Goal: Navigation & Orientation: Find specific page/section

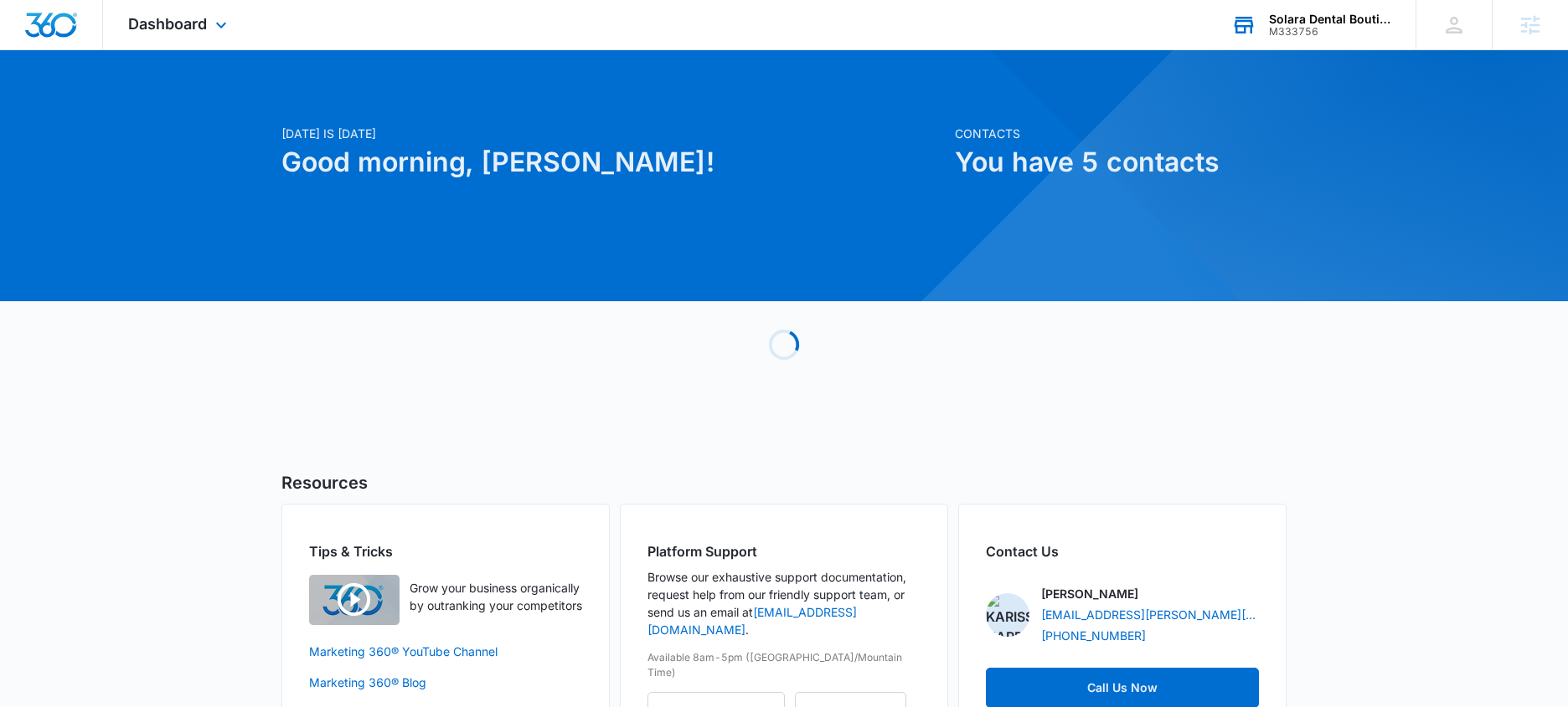
click at [1303, 18] on div "Solara Dental Boutique" at bounding box center [1330, 19] width 122 height 14
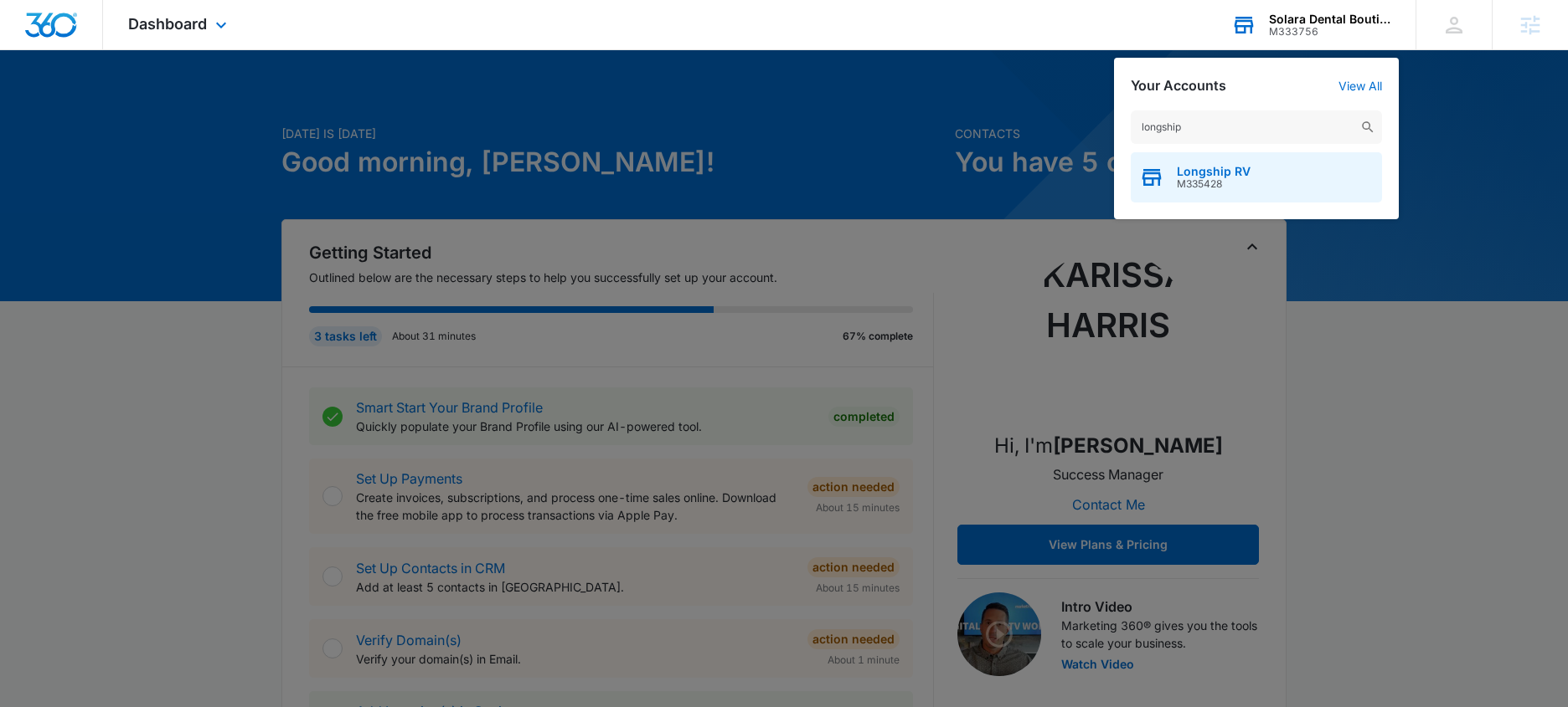
type input "longship"
click at [1200, 175] on span "Longship RV" at bounding box center [1213, 171] width 73 height 14
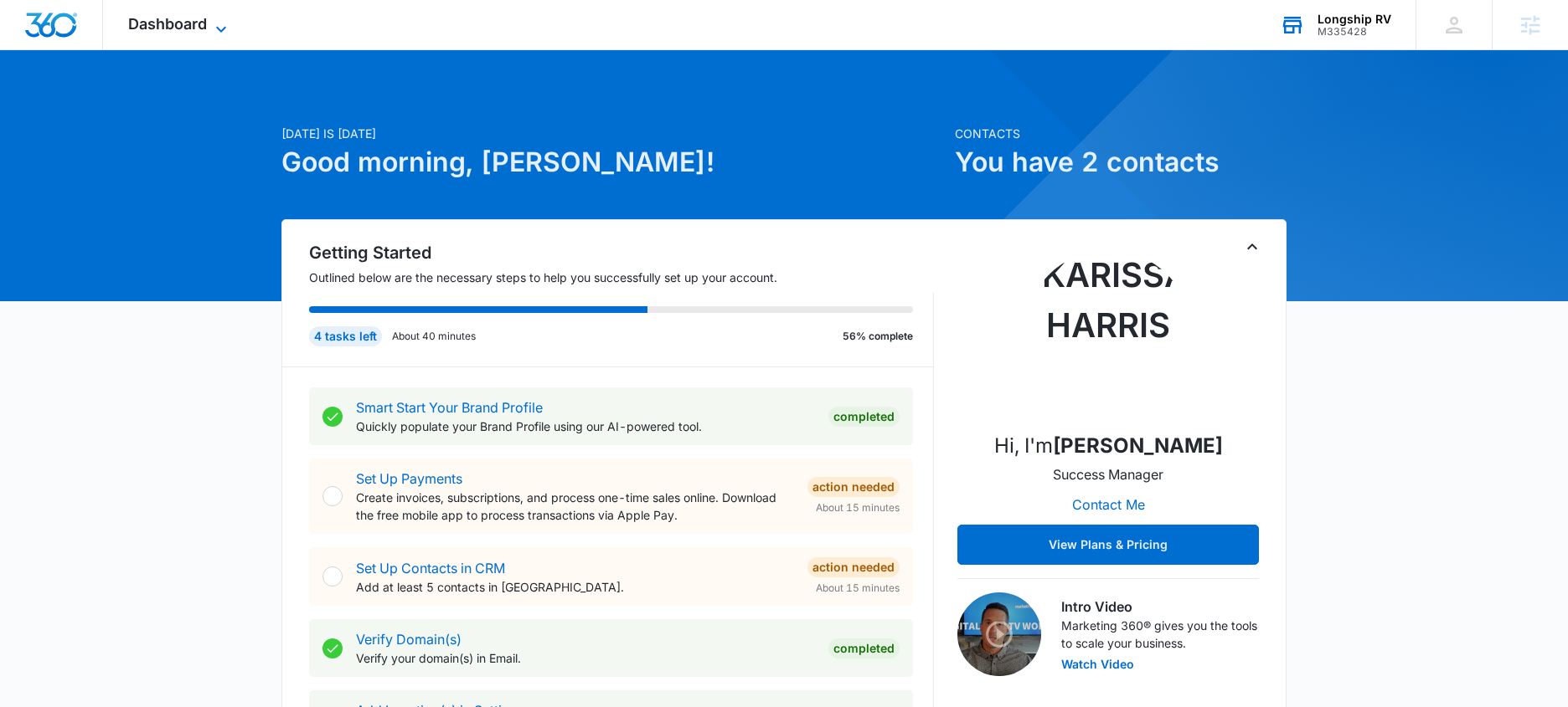
click at [228, 22] on icon at bounding box center [221, 29] width 20 height 20
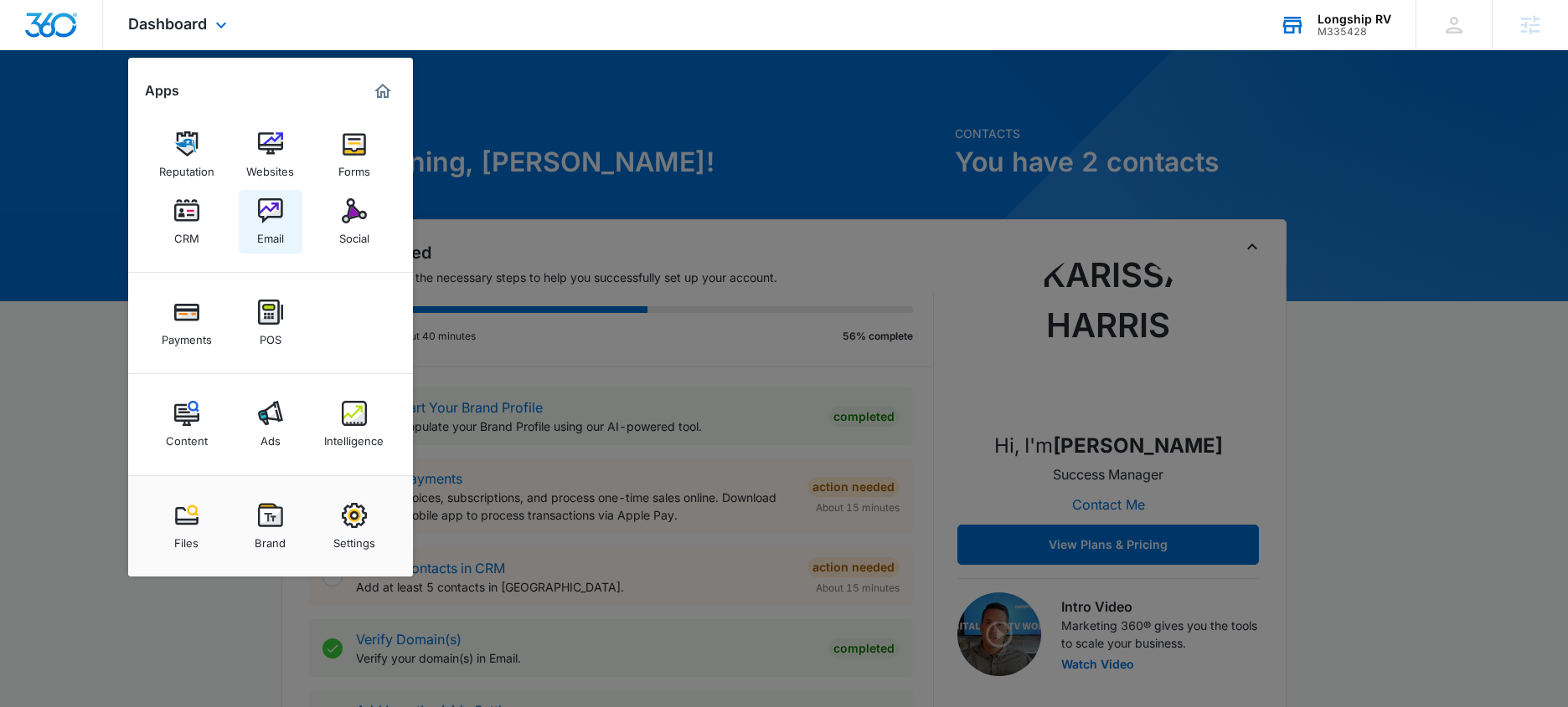
click at [264, 219] on img at bounding box center [269, 211] width 25 height 25
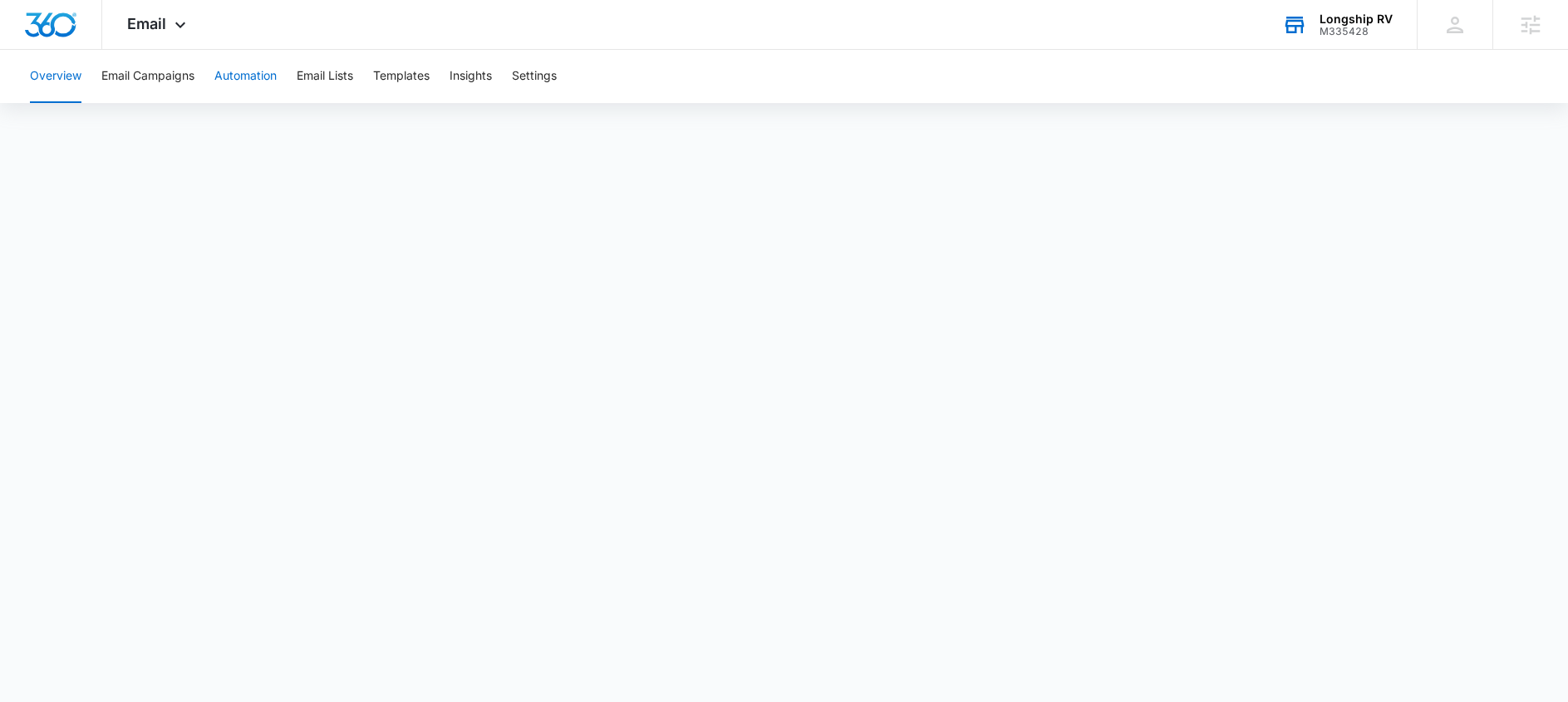
click at [246, 69] on button "Automation" at bounding box center [245, 76] width 63 height 53
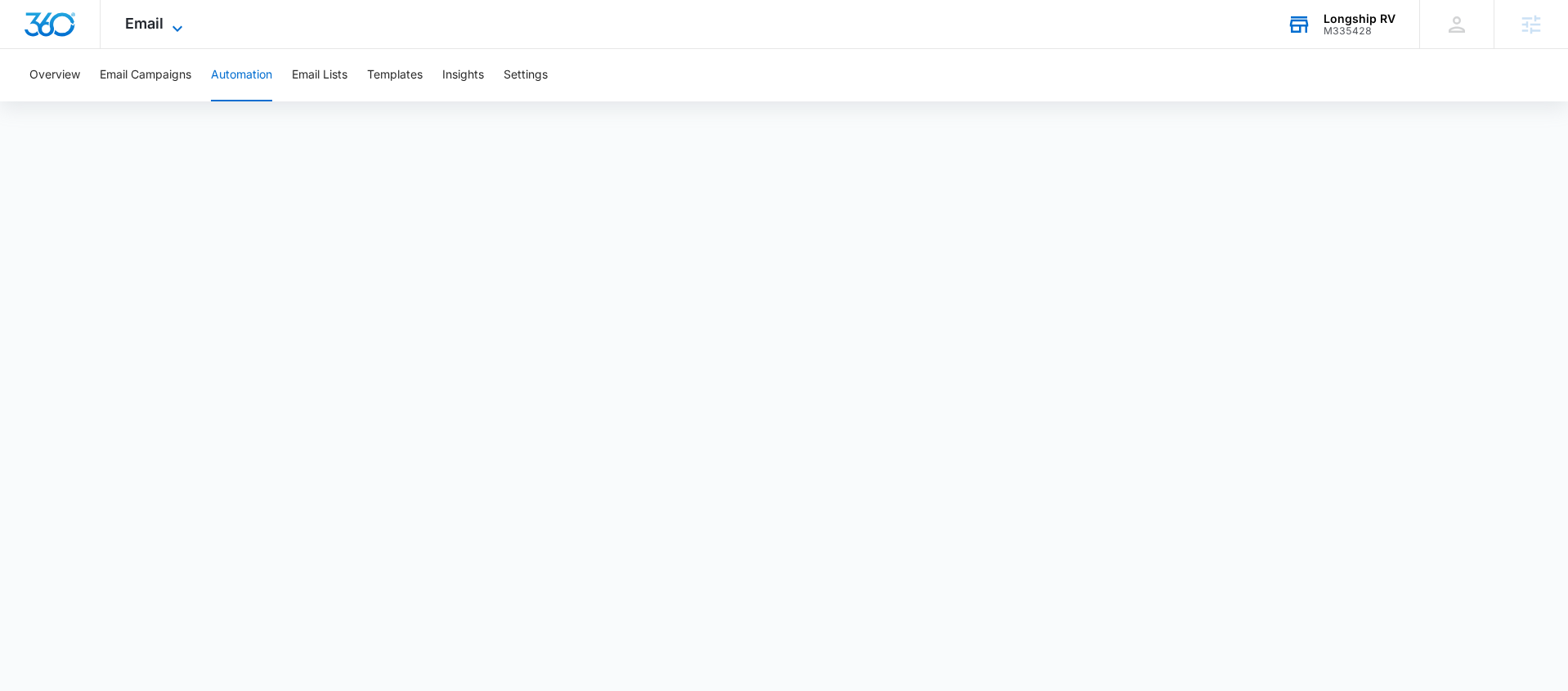
click at [168, 19] on icon at bounding box center [177, 29] width 20 height 20
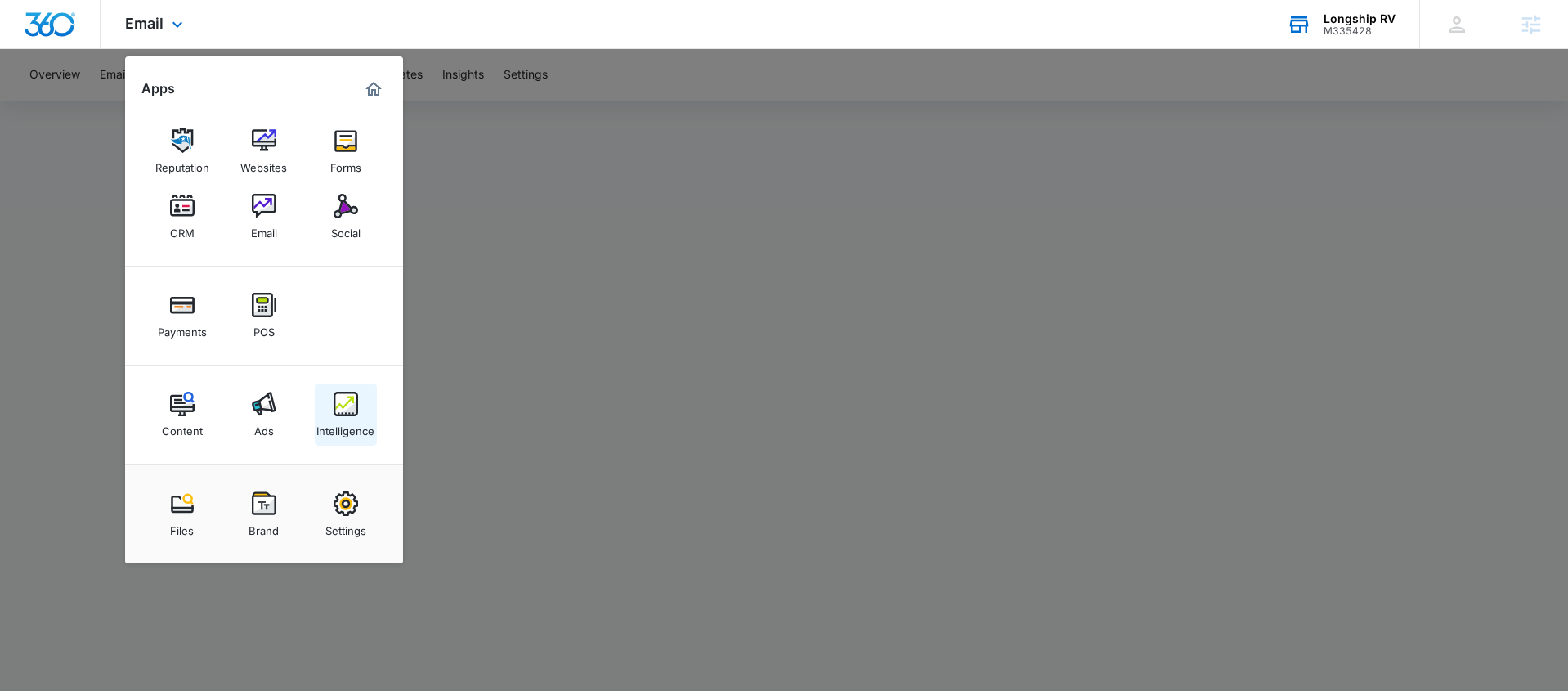
click at [370, 416] on div "Intelligence" at bounding box center [345, 427] width 58 height 21
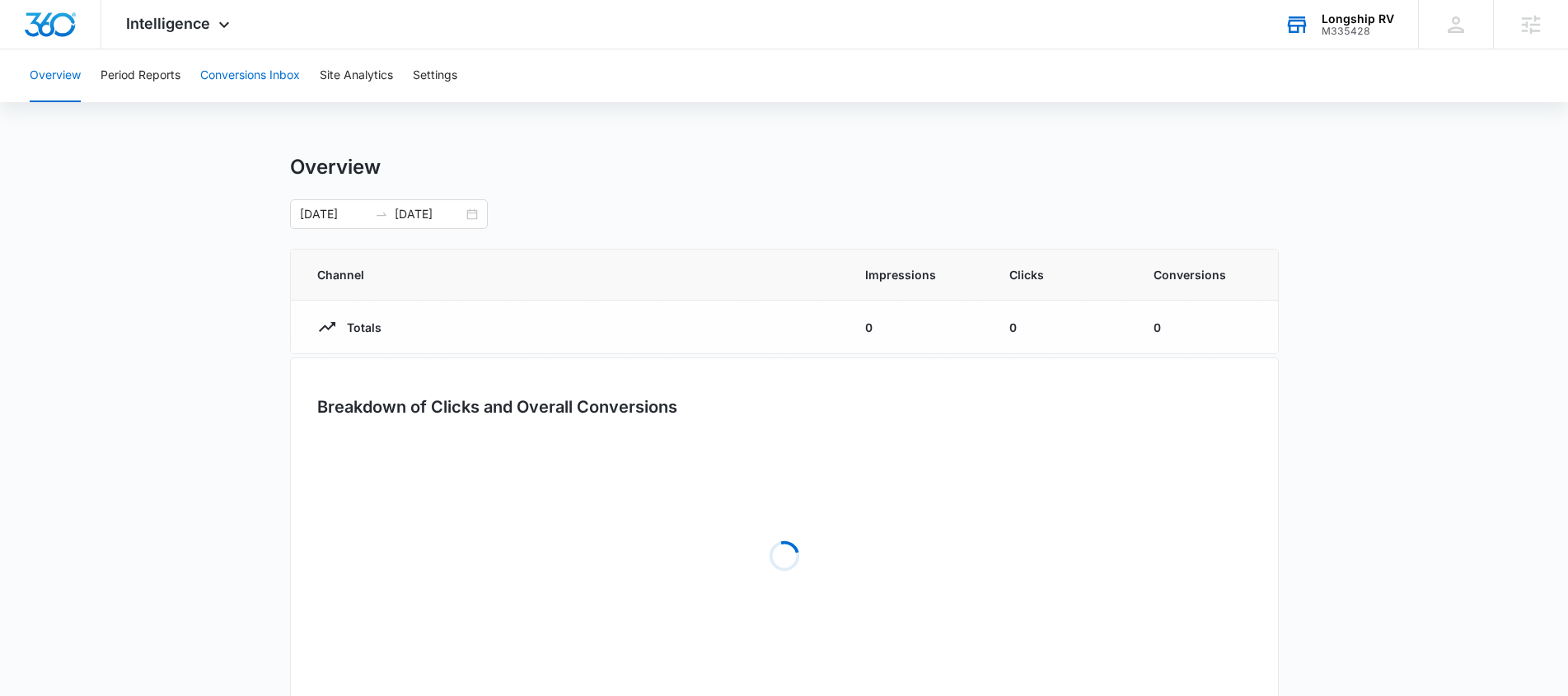
click at [296, 86] on button "Conversions Inbox" at bounding box center [250, 76] width 100 height 52
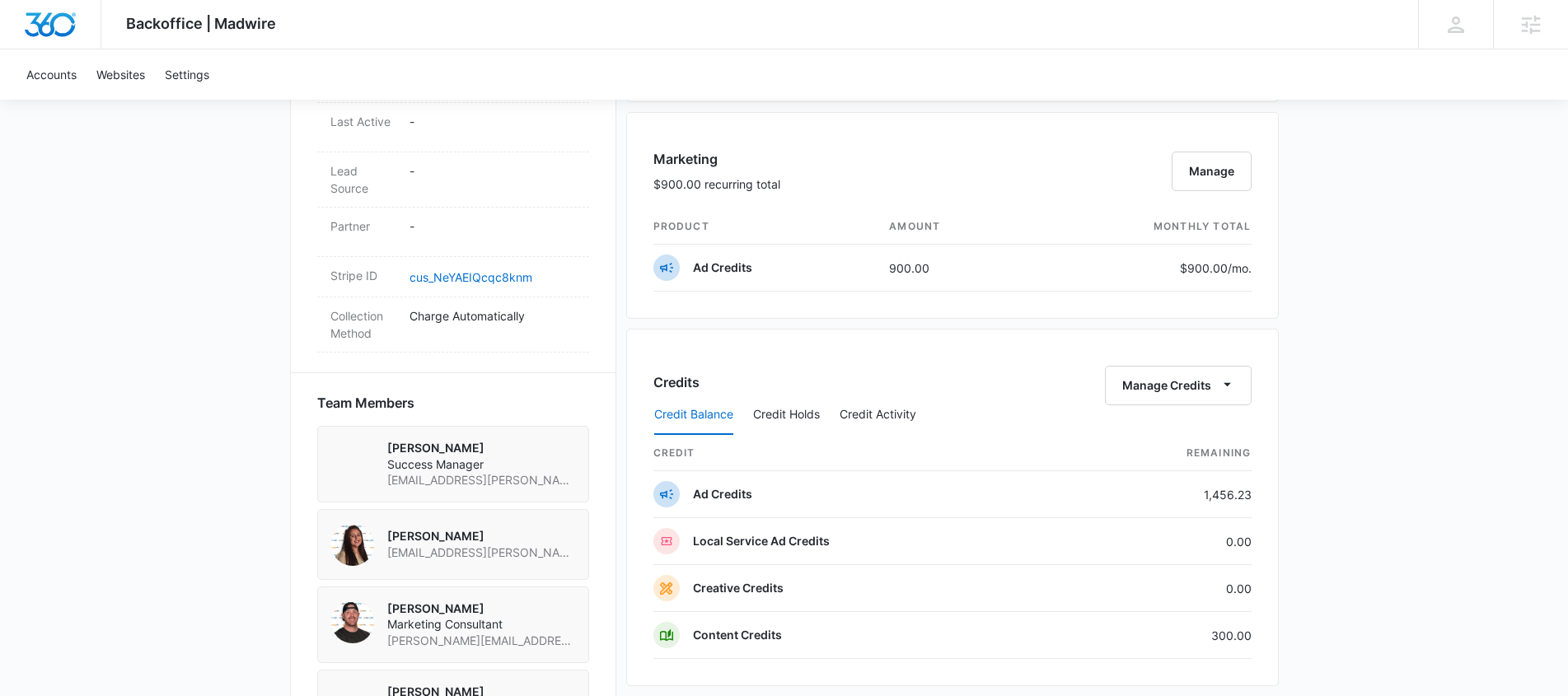
scroll to position [1000, 0]
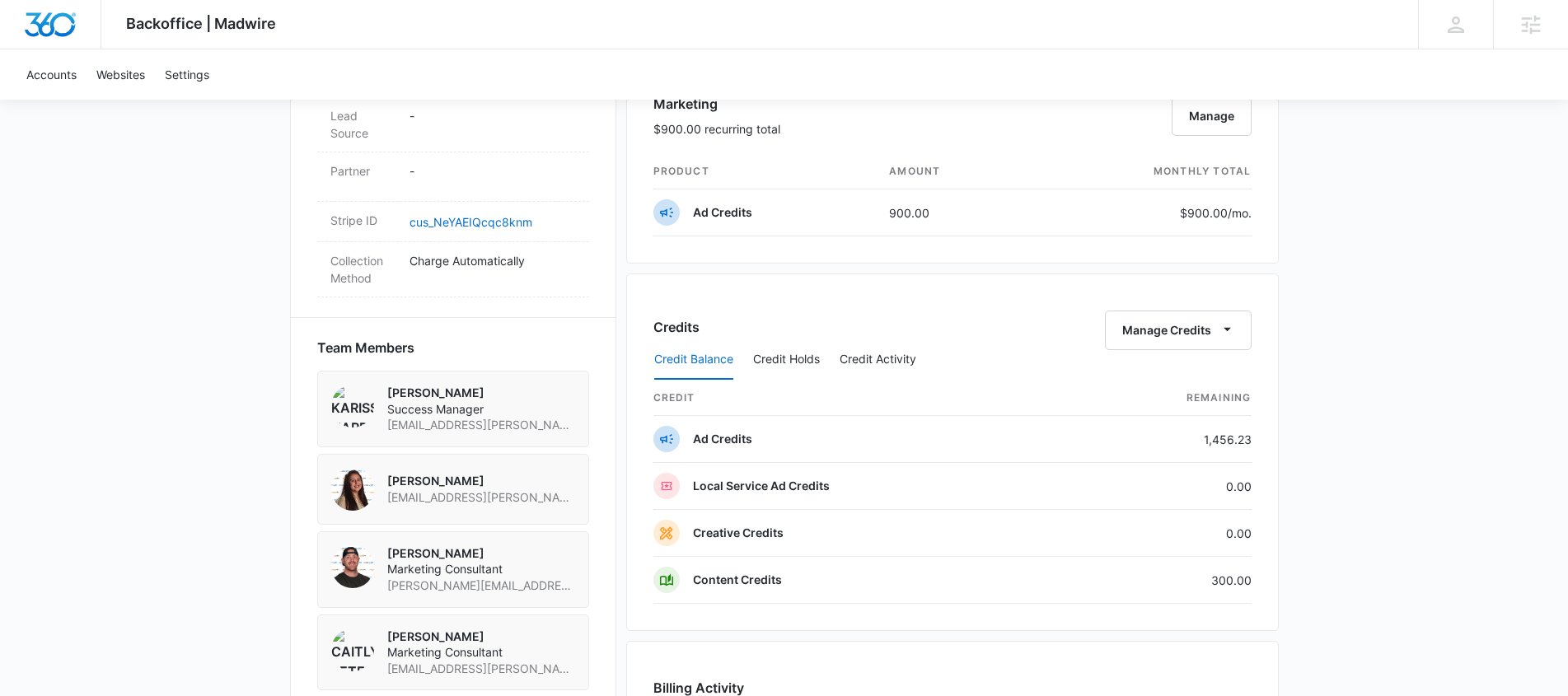
click at [1151, 355] on div "Credit Balance Credit Holds Credit Activity" at bounding box center [952, 361] width 598 height 41
click at [1171, 336] on button "Manage Credits" at bounding box center [1178, 331] width 147 height 40
click at [1133, 385] on div "Transfer Credits" at bounding box center [1169, 383] width 87 height 12
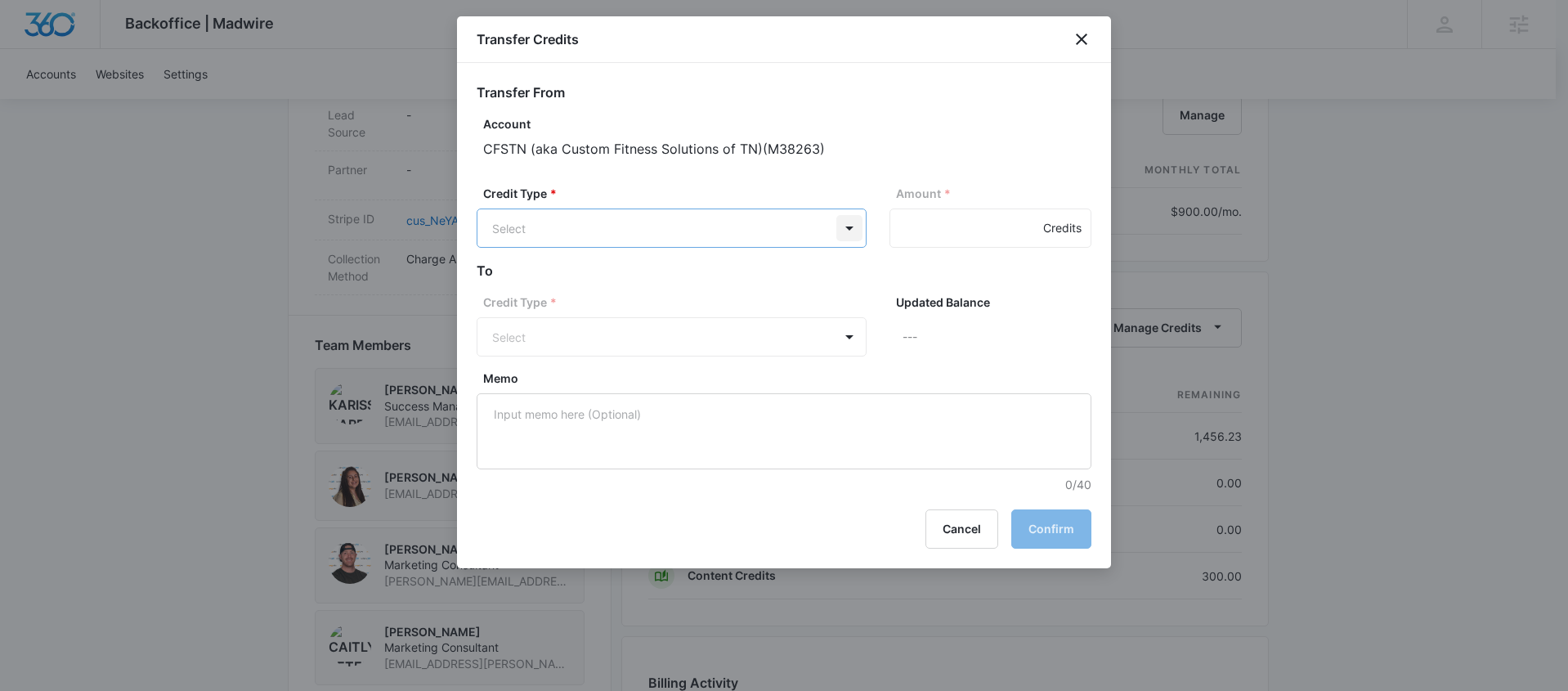
click at [860, 231] on body "Backoffice | Madwire Apps Settings Karissa Harris karissa.harris@madwire.com My…" at bounding box center [784, 109] width 1568 height 2205
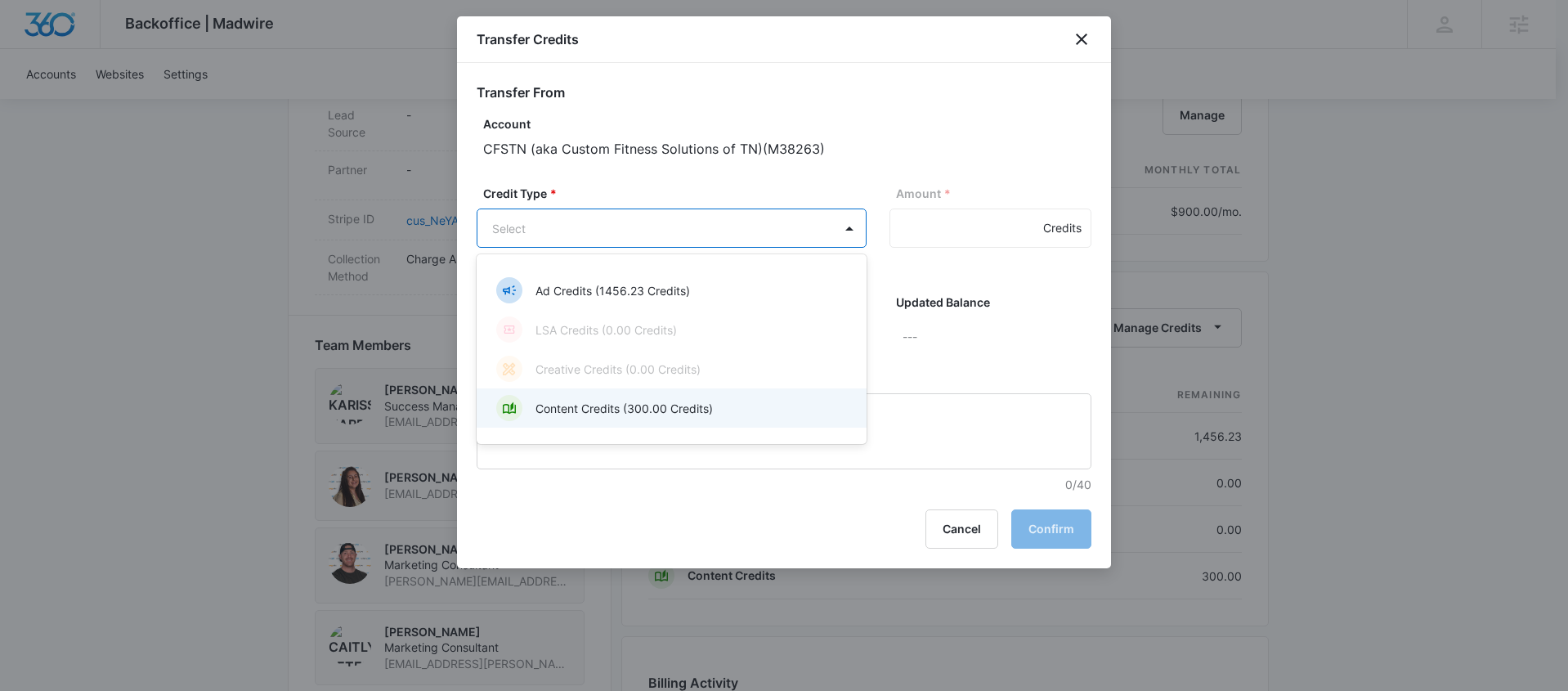
click at [645, 416] on p "Content Credits (300.00 Credits)" at bounding box center [624, 408] width 177 height 17
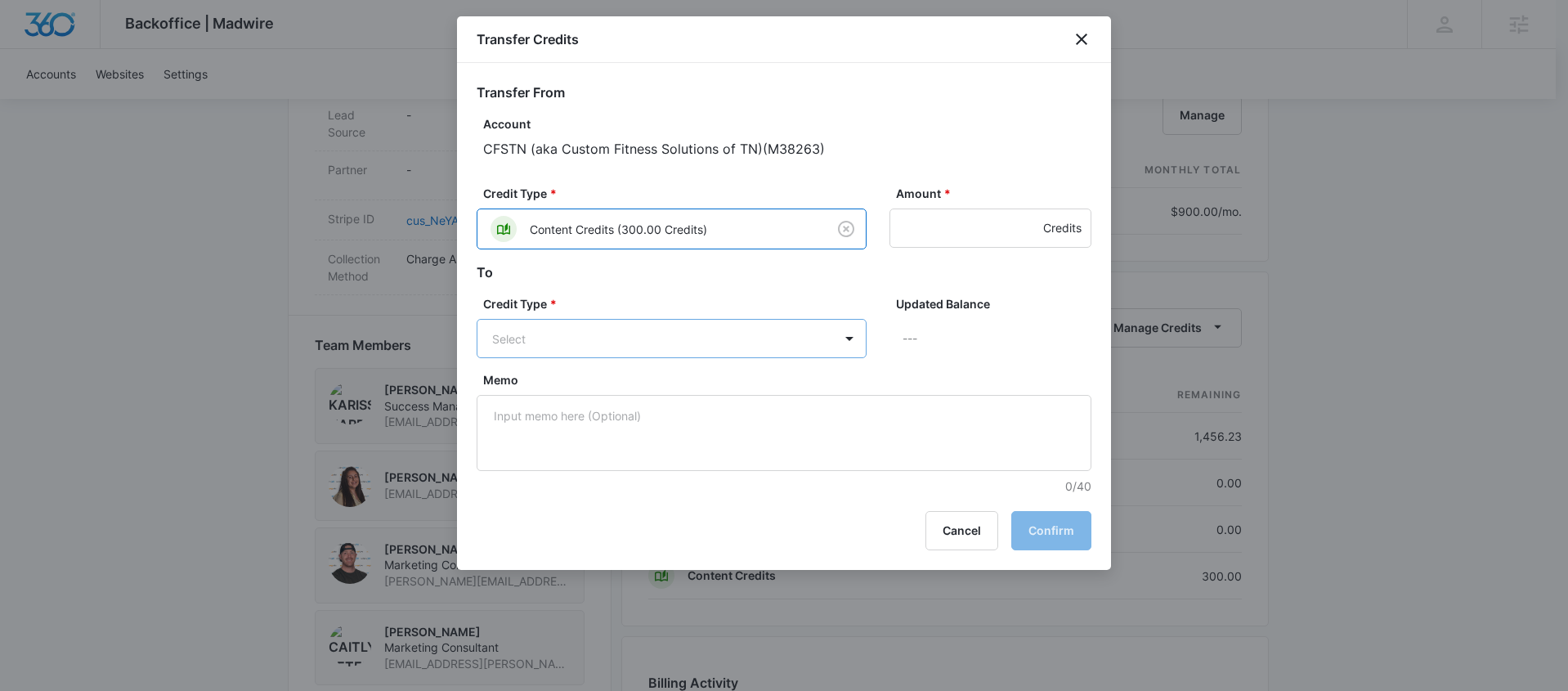
click at [648, 330] on body "Backoffice | Madwire Apps Settings Karissa Harris karissa.harris@madwire.com My…" at bounding box center [784, 109] width 1568 height 2205
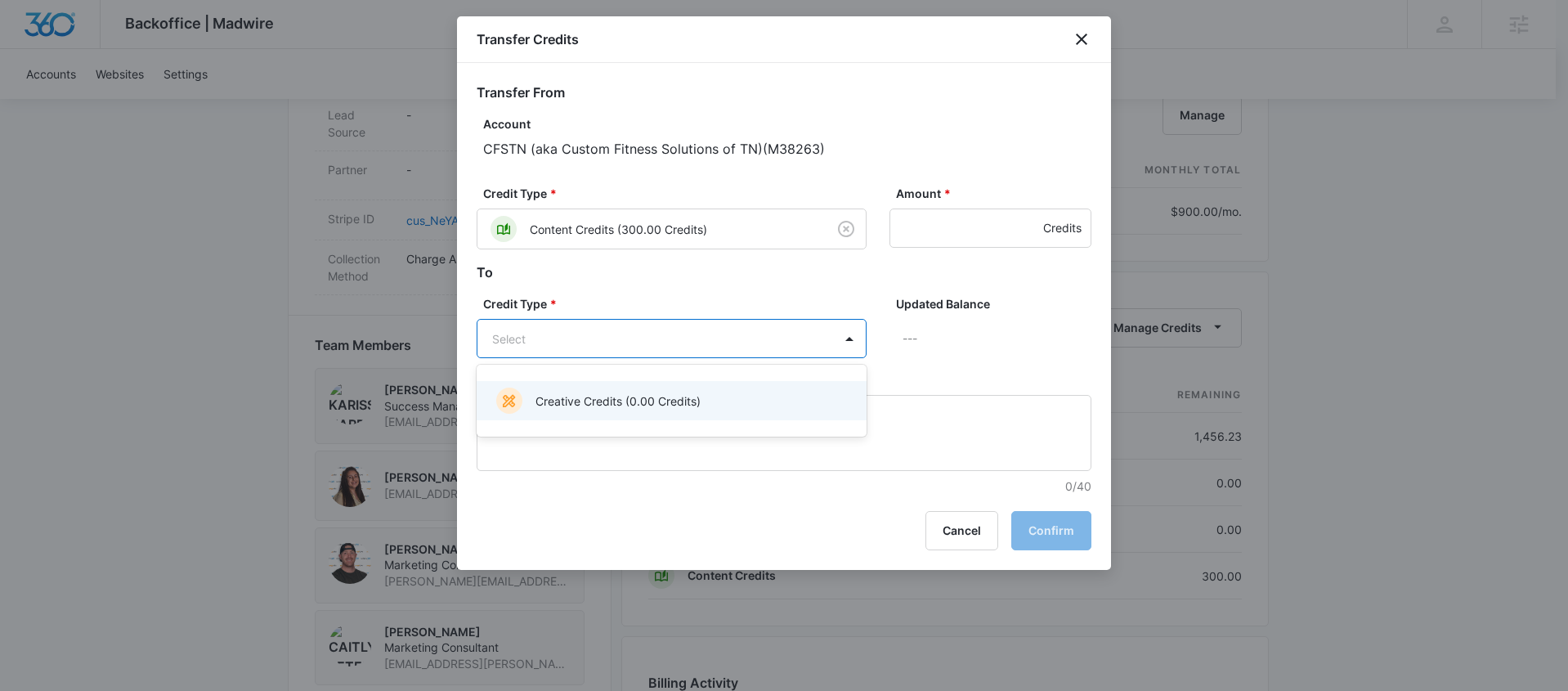
click at [846, 280] on div at bounding box center [784, 346] width 1568 height 691
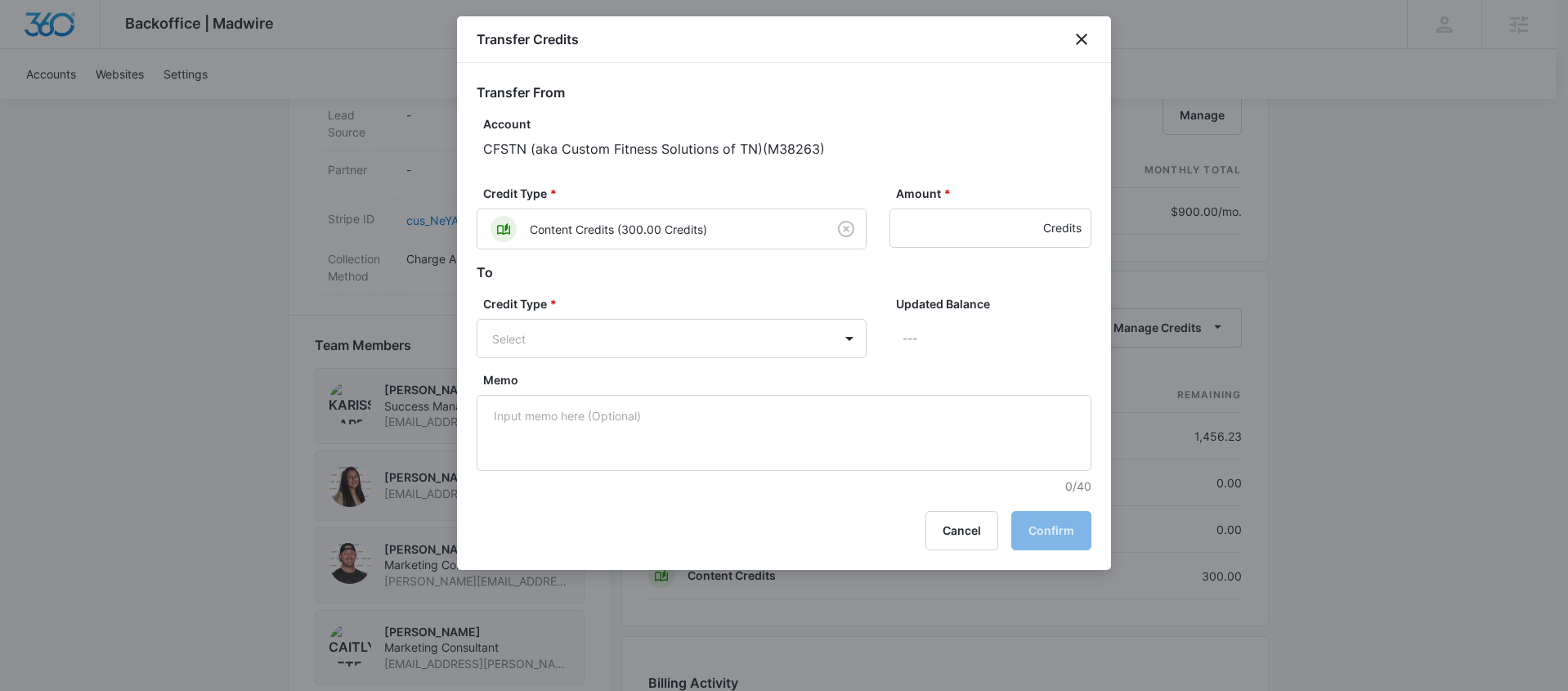
click at [821, 378] on label "Memo" at bounding box center [790, 380] width 614 height 17
click at [821, 395] on textarea "Memo" at bounding box center [784, 432] width 614 height 76
click at [840, 339] on body "Backoffice | Madwire Apps Settings Karissa Harris karissa.harris@madwire.com My…" at bounding box center [784, 109] width 1568 height 2205
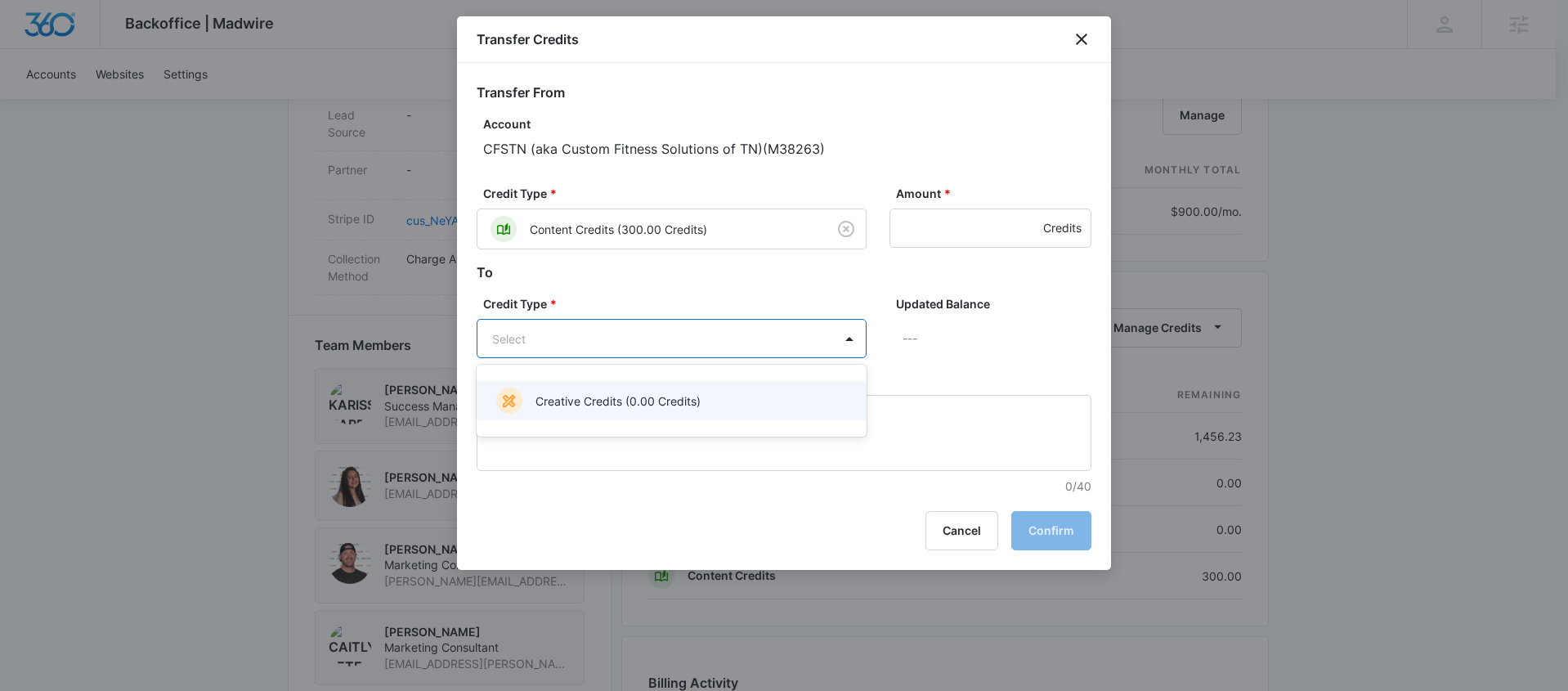
click at [1088, 42] on div at bounding box center [784, 346] width 1568 height 691
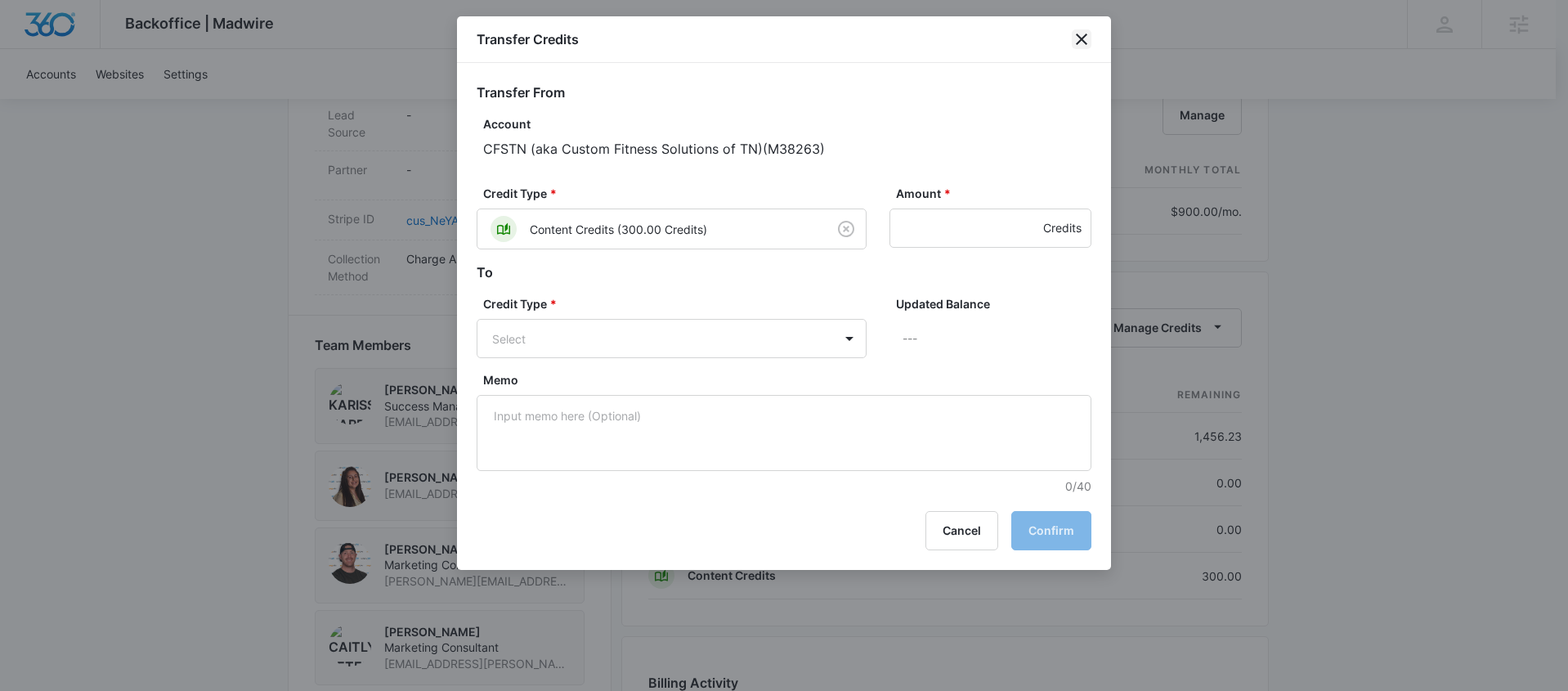
click at [1082, 38] on icon "close" at bounding box center [1081, 38] width 12 height 12
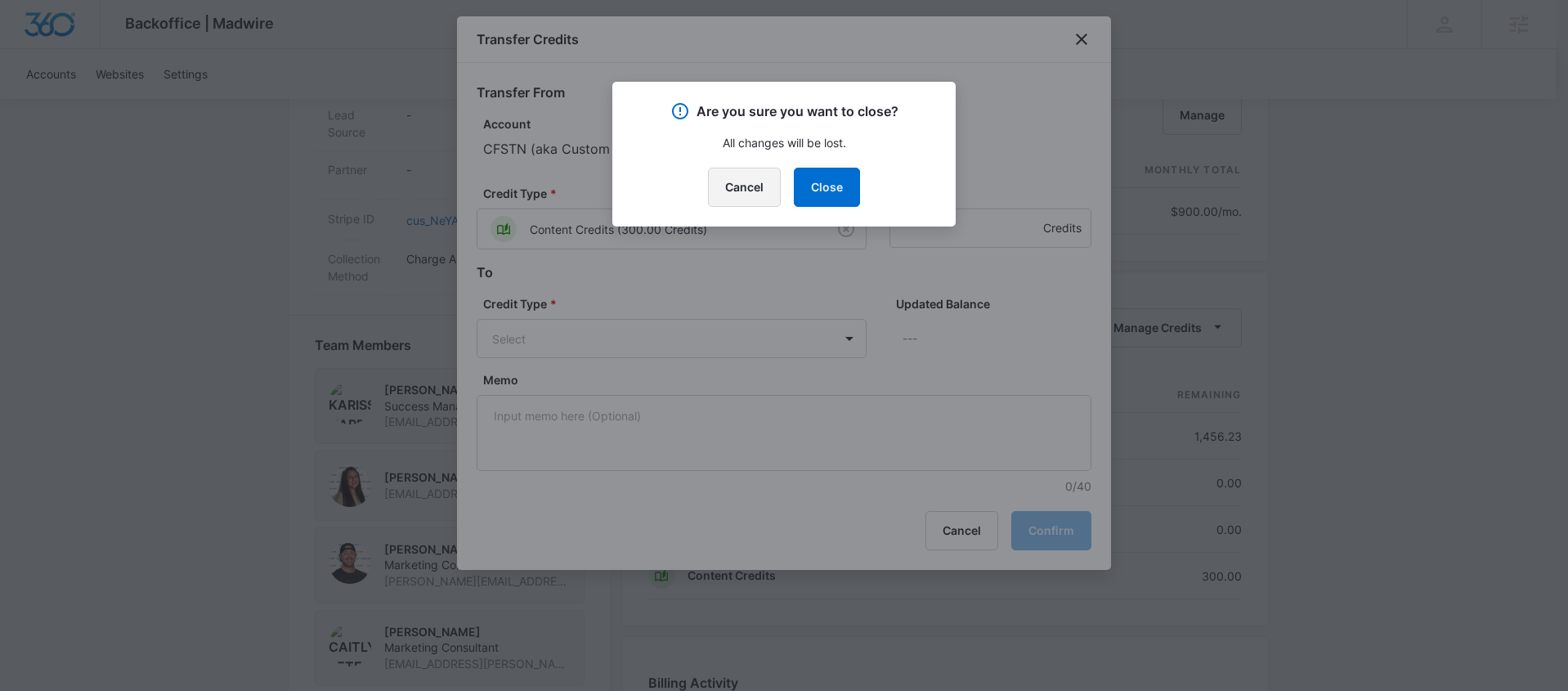
click at [745, 194] on button "Cancel" at bounding box center [743, 187] width 72 height 39
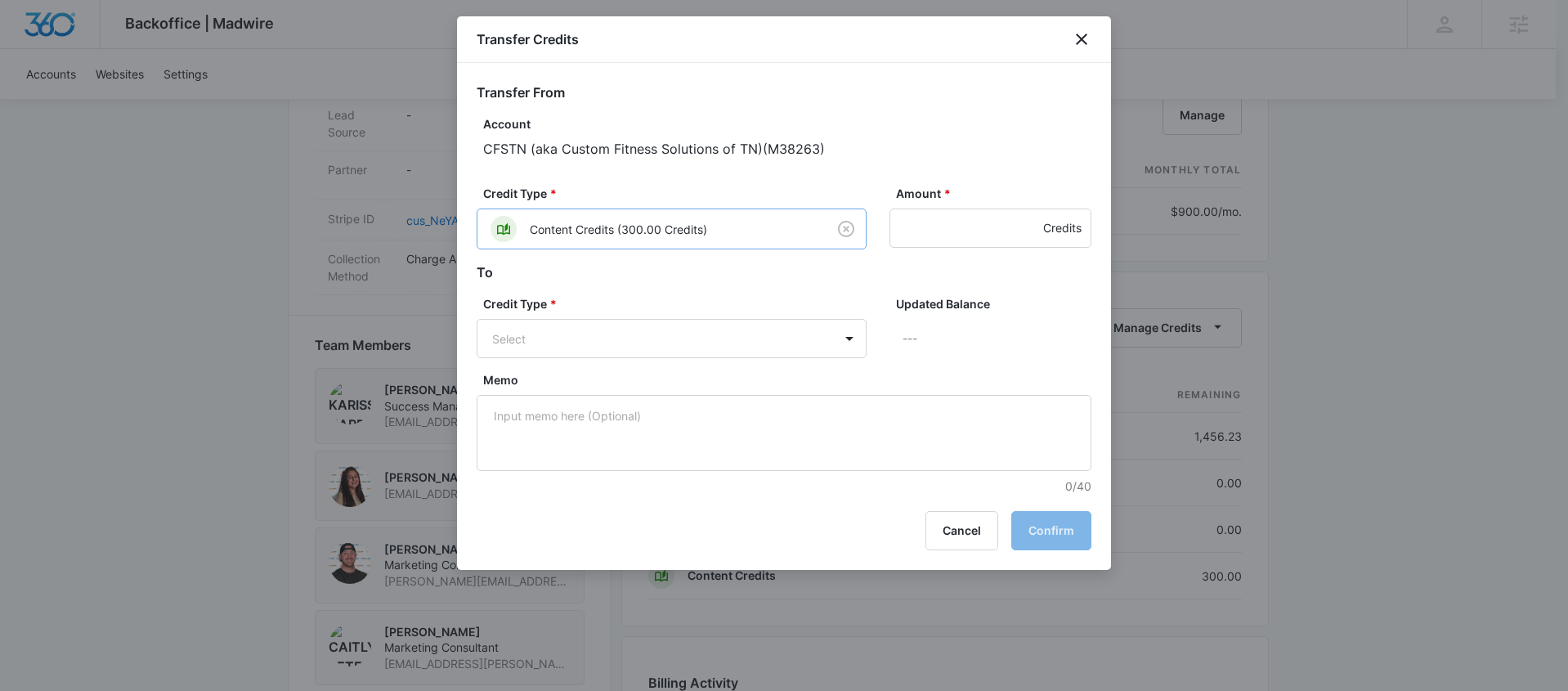
click at [790, 238] on body "Backoffice | Madwire Apps Settings Karissa Harris karissa.harris@madwire.com My…" at bounding box center [784, 109] width 1568 height 2205
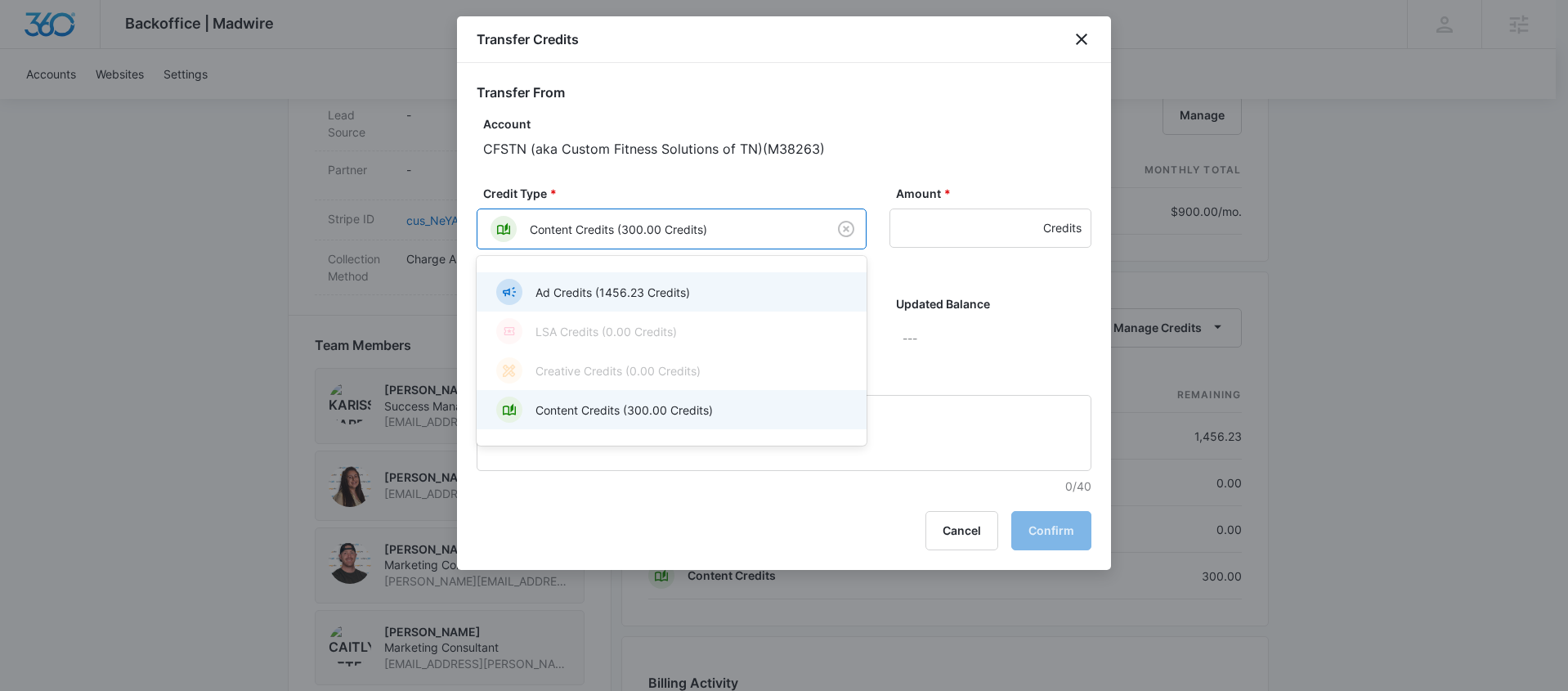
click at [659, 309] on div "Ad Credits (1456.23 Credits)" at bounding box center [672, 292] width 390 height 39
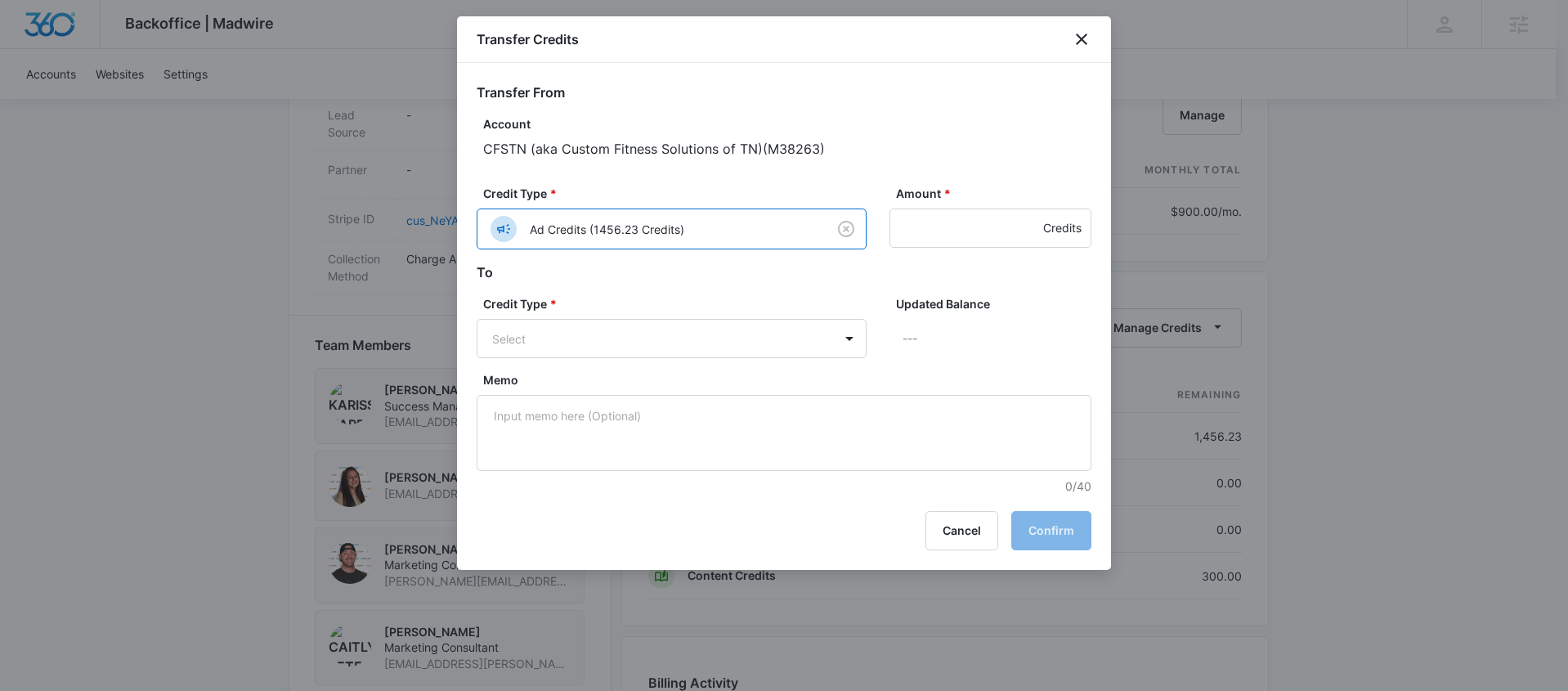
click at [707, 310] on label "Credit Type *" at bounding box center [678, 303] width 390 height 17
click at [706, 345] on body "Backoffice | Madwire Apps Settings Karissa Harris karissa.harris@madwire.com My…" at bounding box center [784, 109] width 1568 height 2205
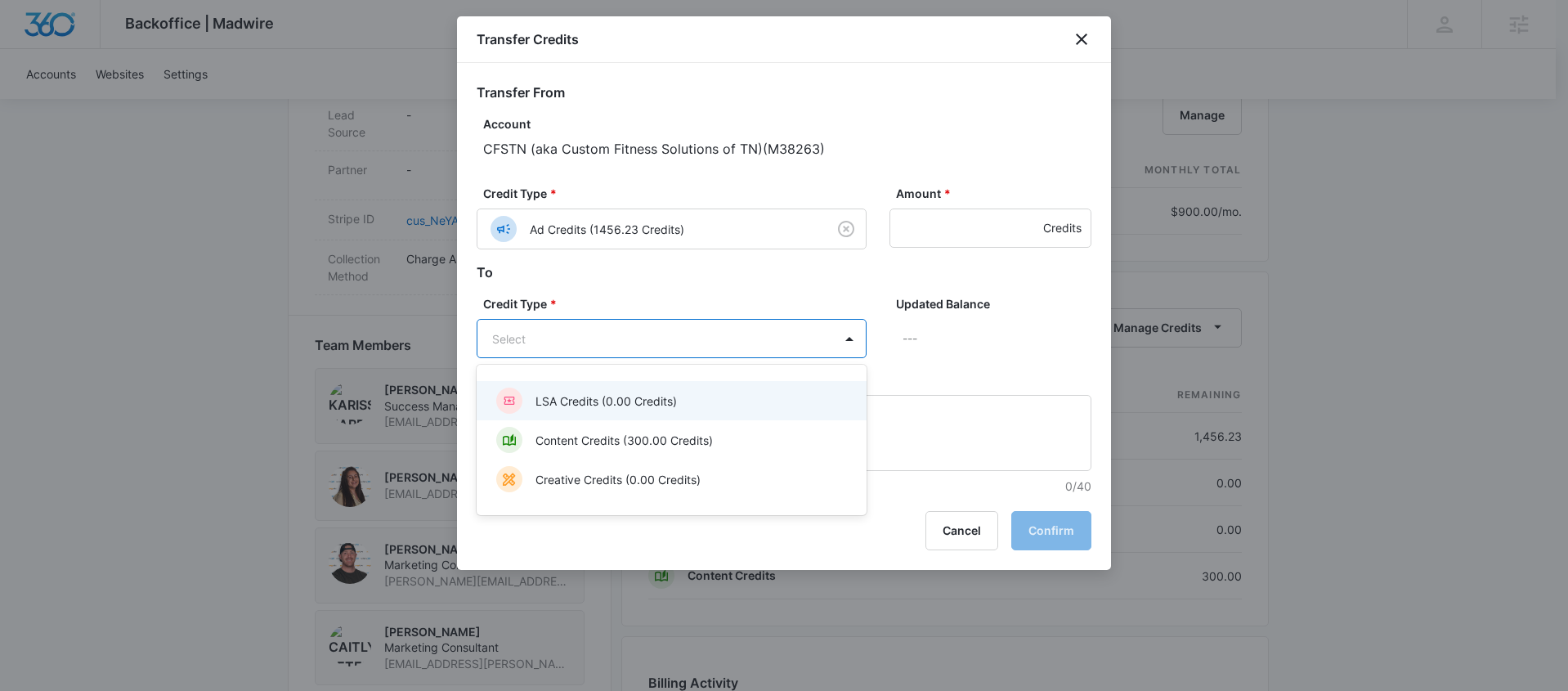
click at [791, 267] on div at bounding box center [784, 346] width 1568 height 691
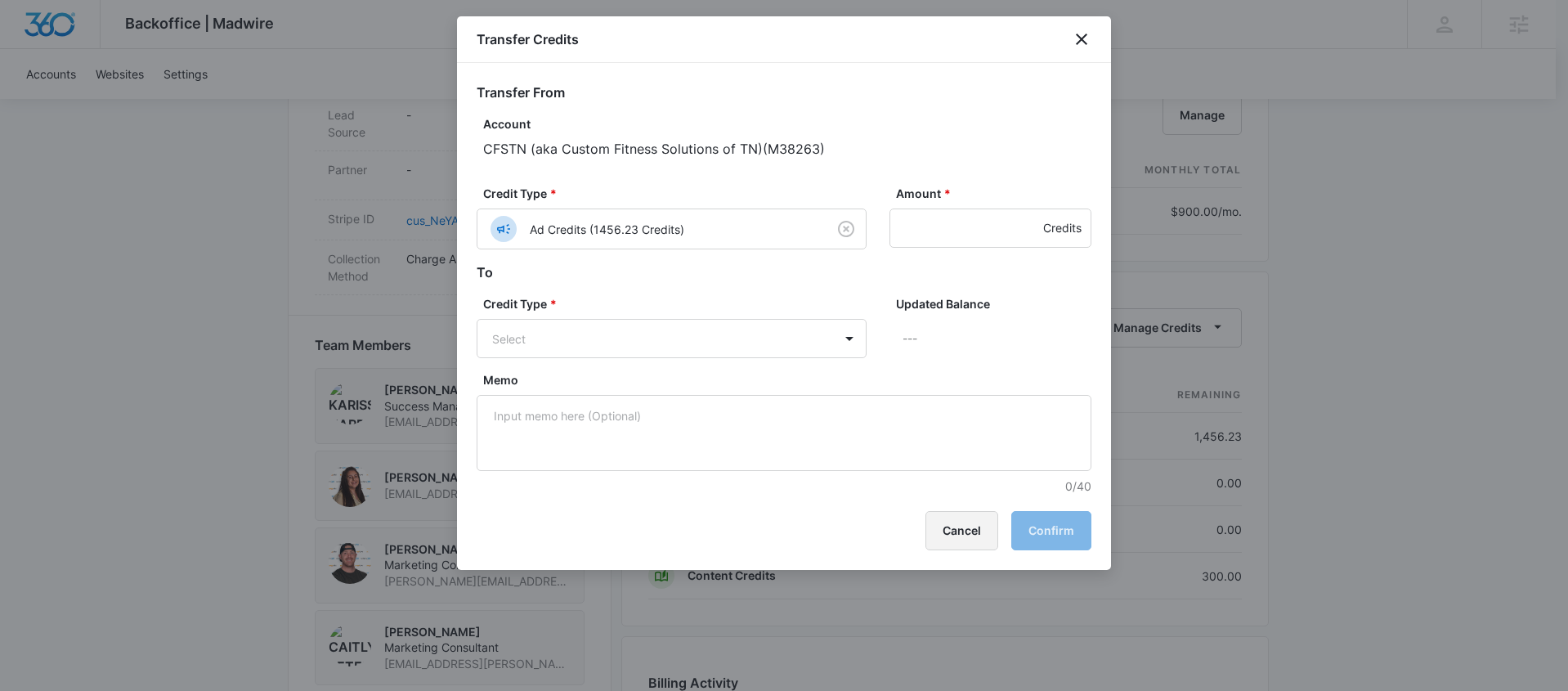
click at [967, 547] on button "Cancel" at bounding box center [962, 531] width 72 height 39
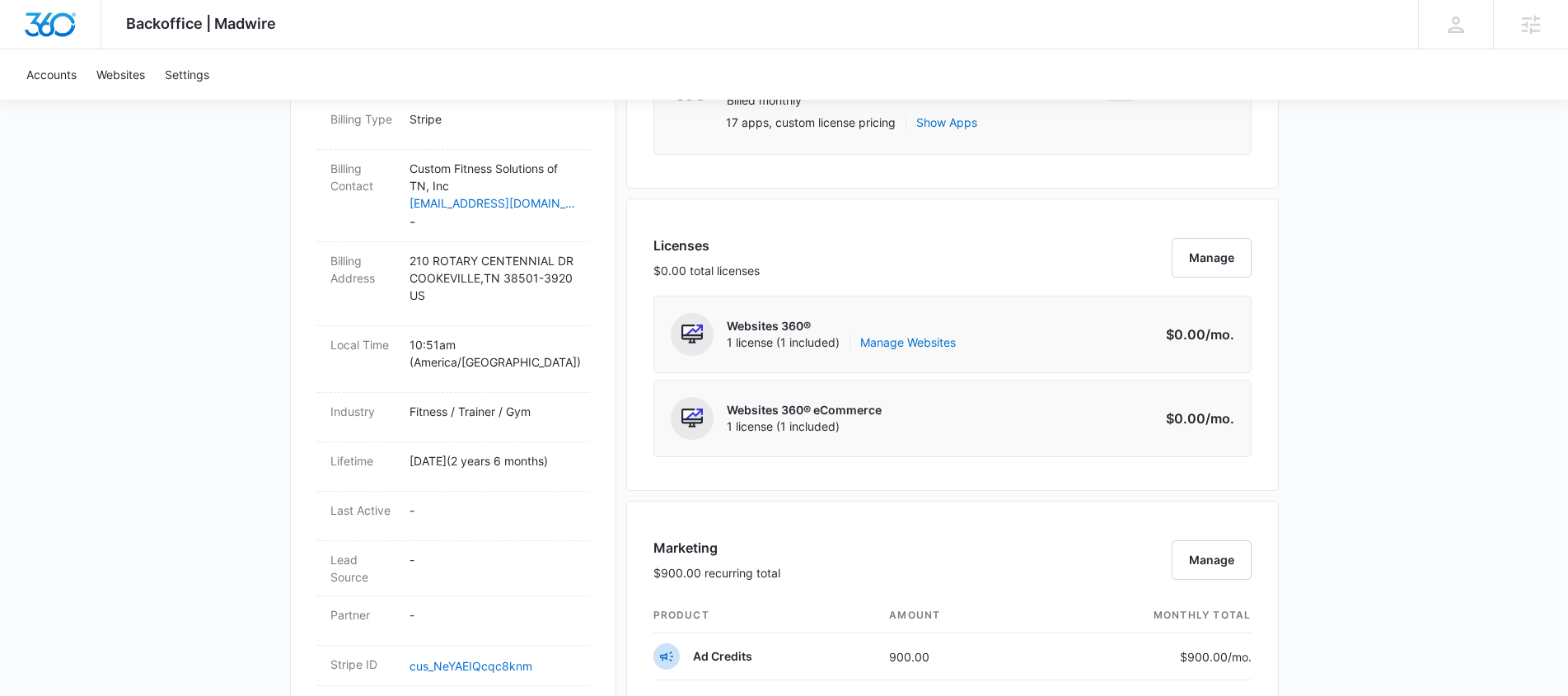
scroll to position [0, 0]
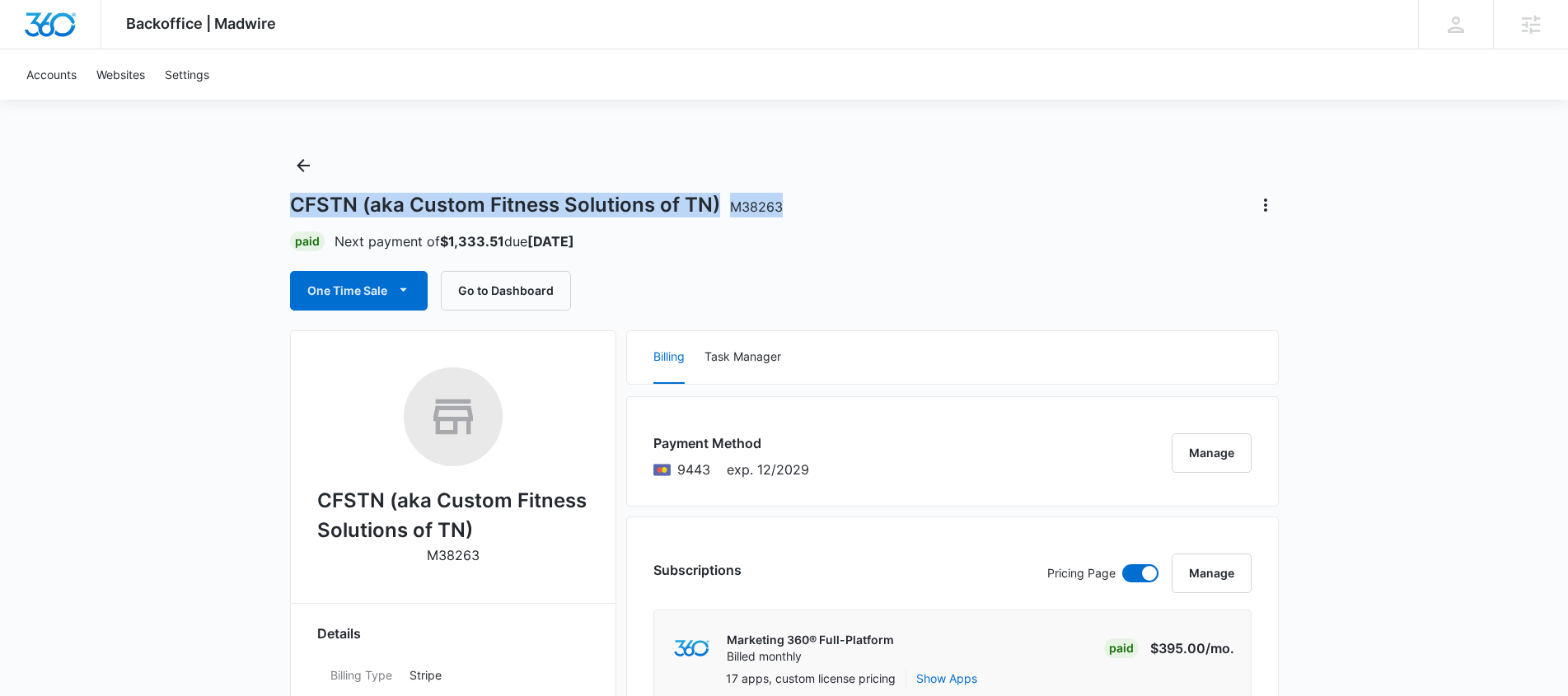
drag, startPoint x: 788, startPoint y: 206, endPoint x: 241, endPoint y: 197, distance: 547.1
copy h1 "CFSTN (aka Custom Fitness Solutions of TN) M38263"
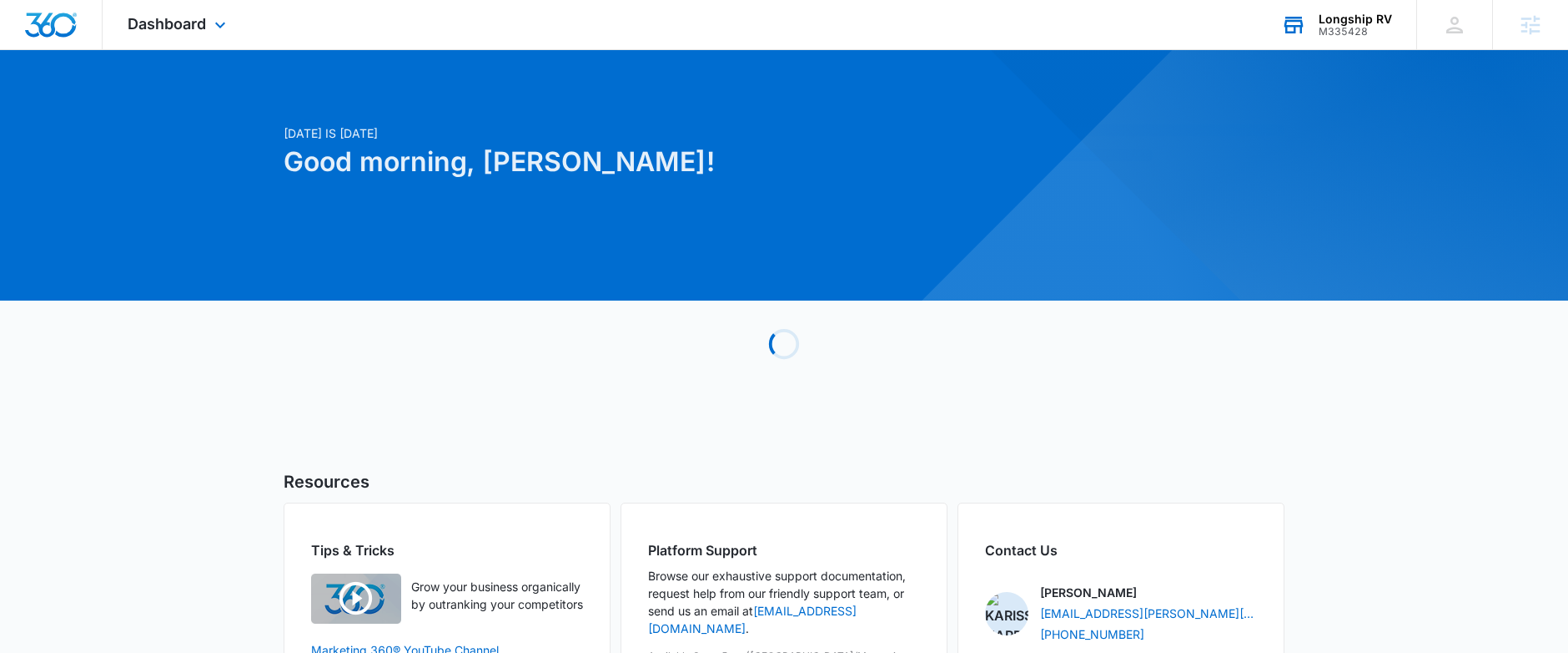
click at [1343, 20] on div "Longship RV" at bounding box center [1355, 19] width 73 height 14
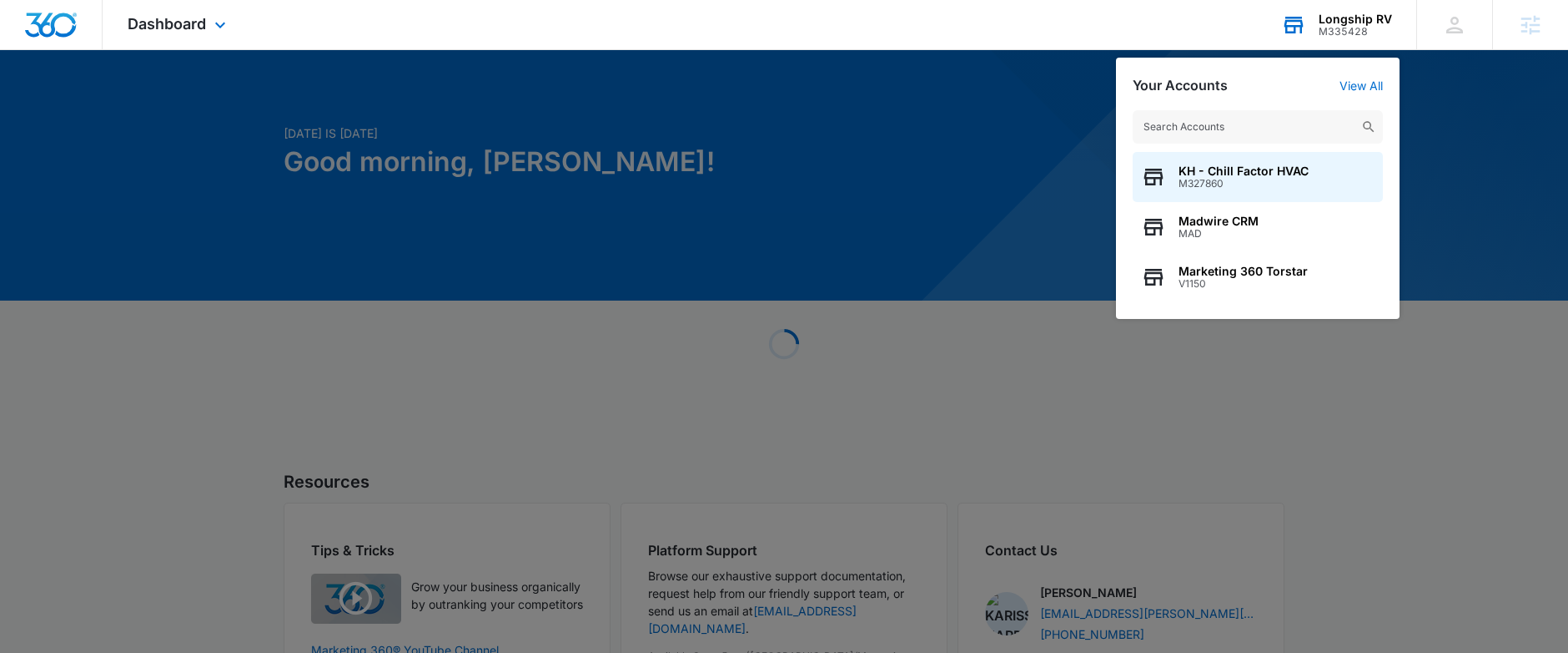
click at [1218, 128] on input "text" at bounding box center [1258, 127] width 250 height 34
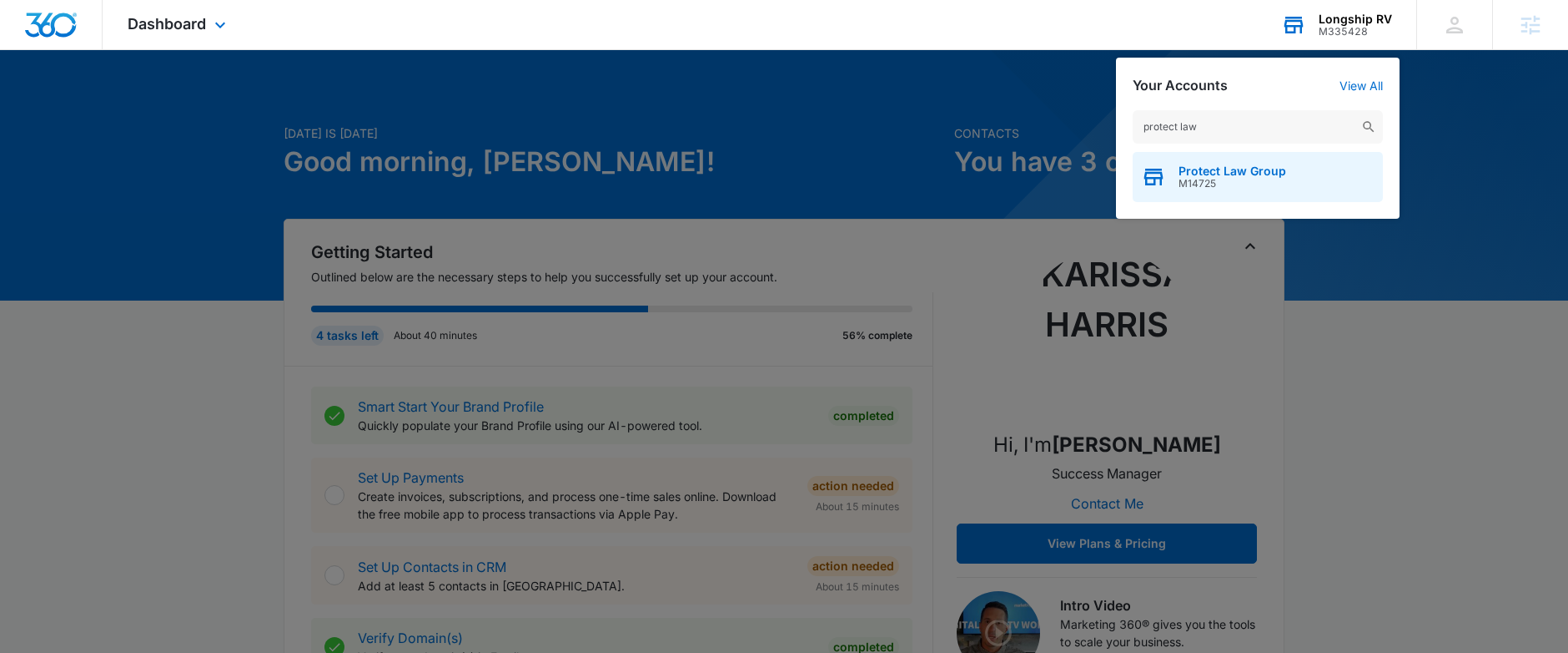
type input "protect law"
click at [1212, 167] on span "Protect Law Group" at bounding box center [1232, 171] width 108 height 14
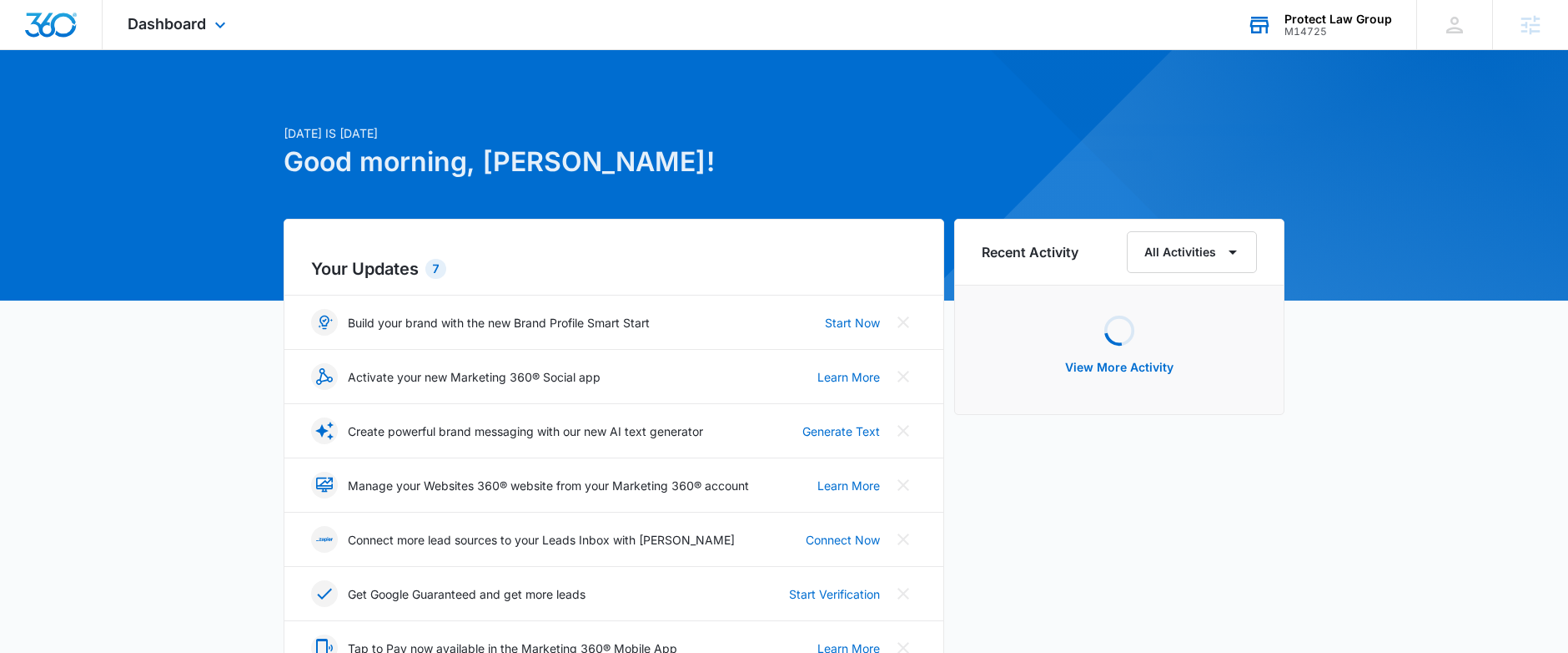
click at [184, 34] on div "Dashboard Apps Reputation Websites Forms CRM Email Social Shop Payments POS Con…" at bounding box center [178, 25] width 152 height 49
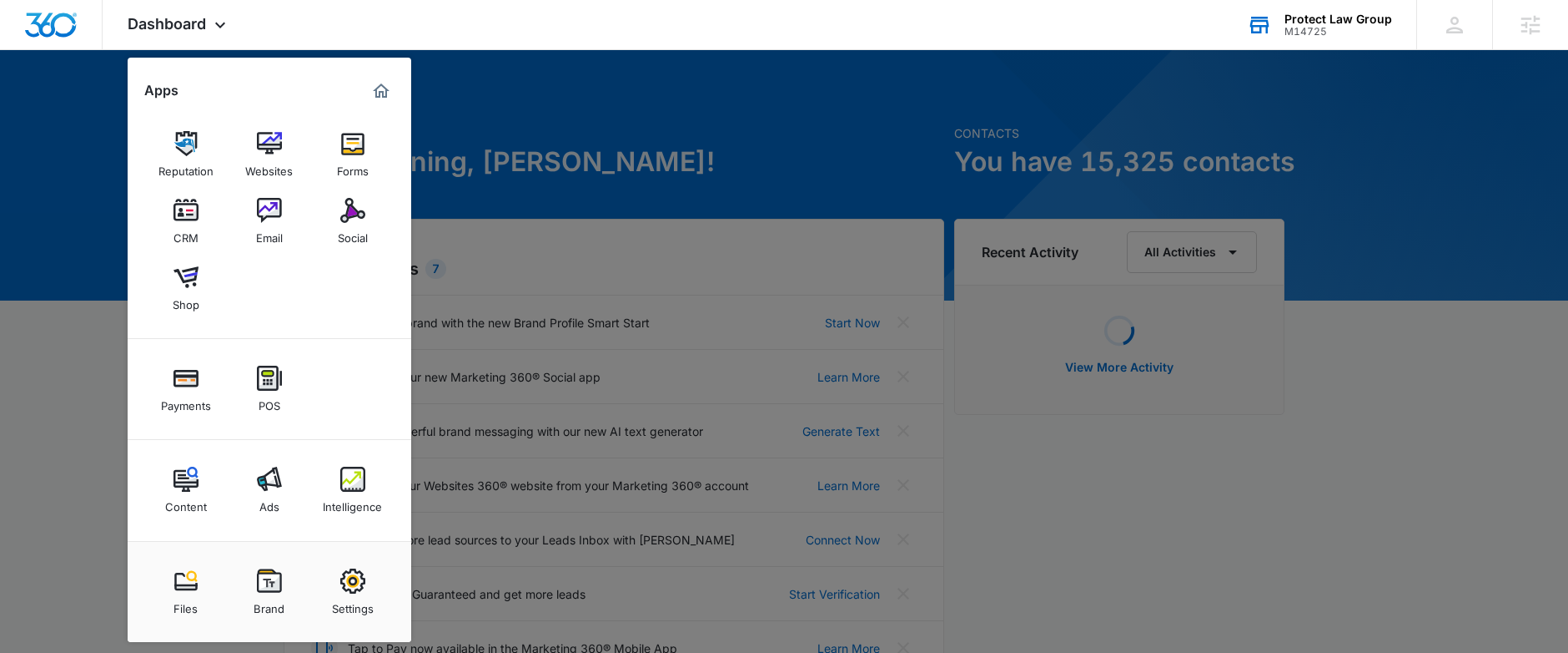
click at [275, 215] on img at bounding box center [268, 210] width 25 height 25
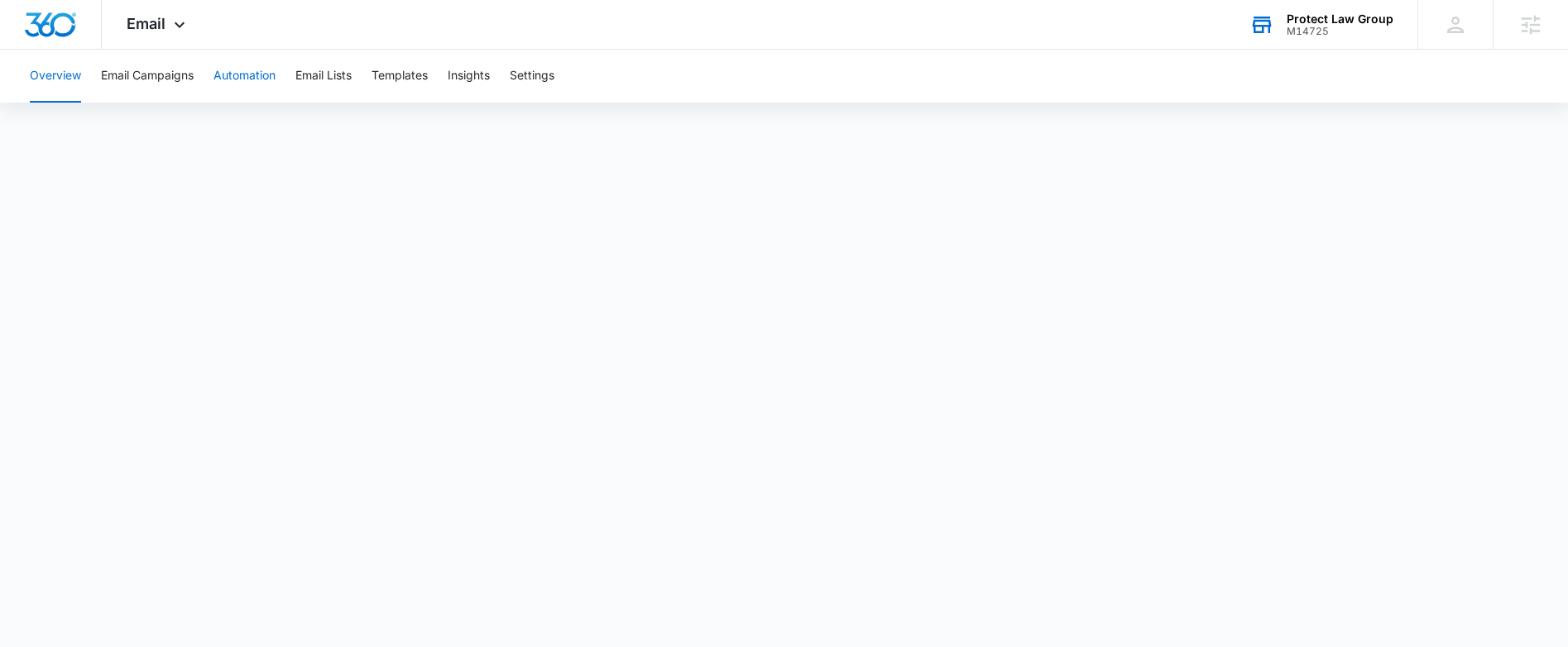
click at [234, 81] on button "Automation" at bounding box center [244, 76] width 62 height 52
click at [179, 33] on div "Email Apps Reputation Websites Forms CRM Email Social Shop Payments POS Content…" at bounding box center [158, 24] width 112 height 49
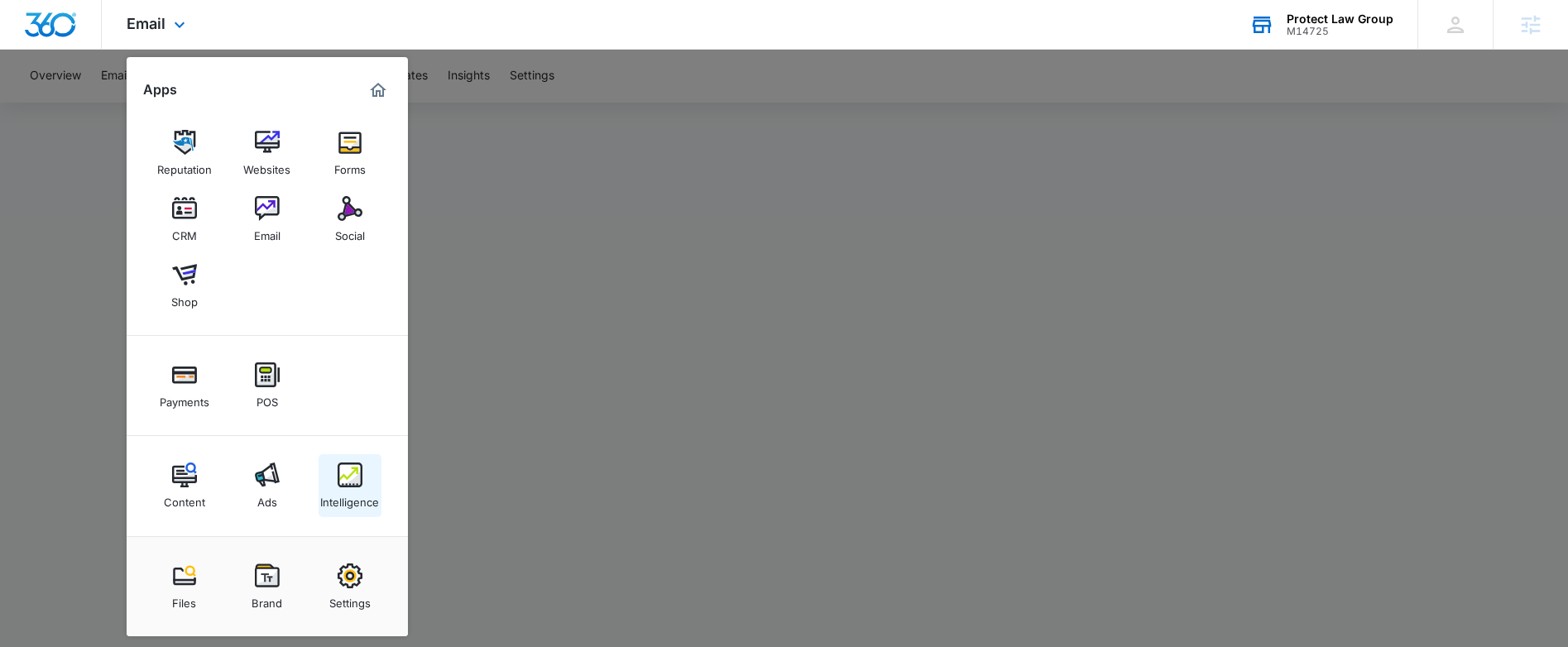
click at [360, 492] on div "Intelligence" at bounding box center [349, 498] width 59 height 22
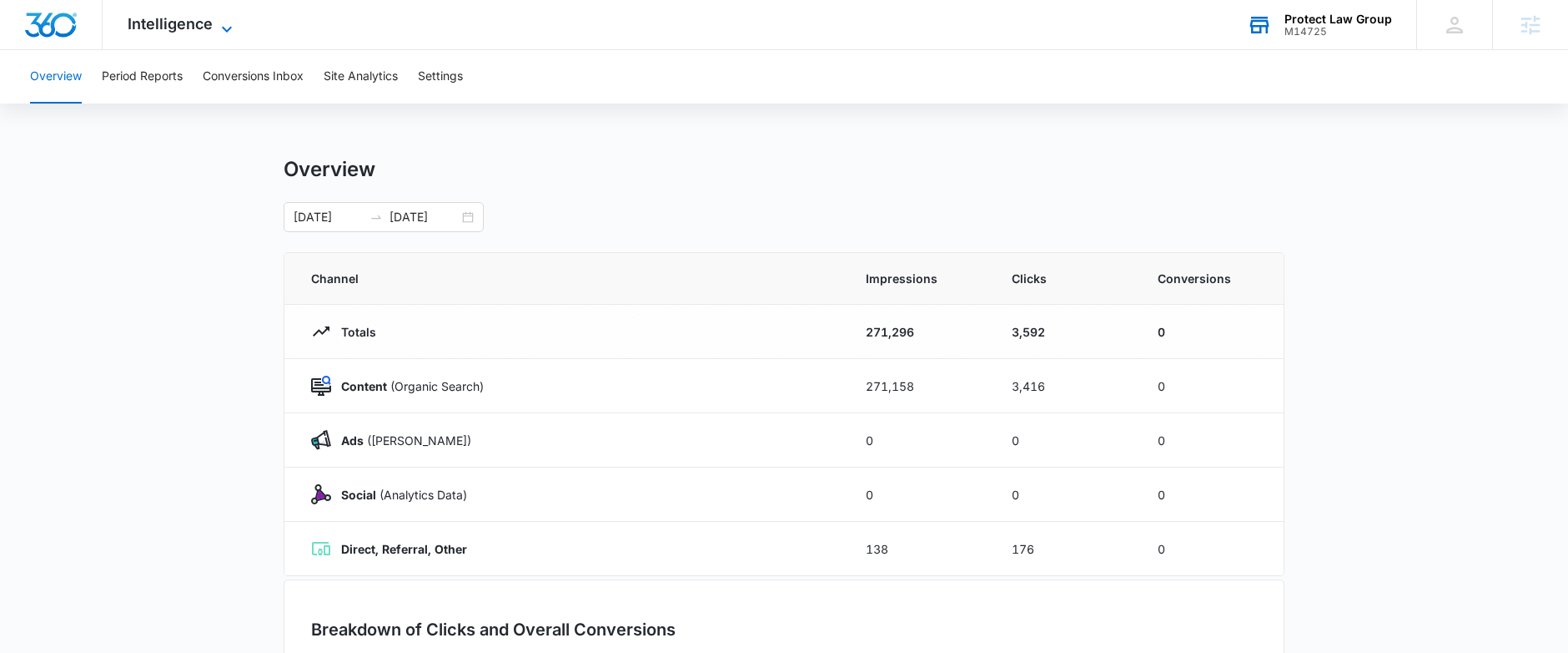
click at [205, 16] on span "Intelligence" at bounding box center [170, 23] width 85 height 17
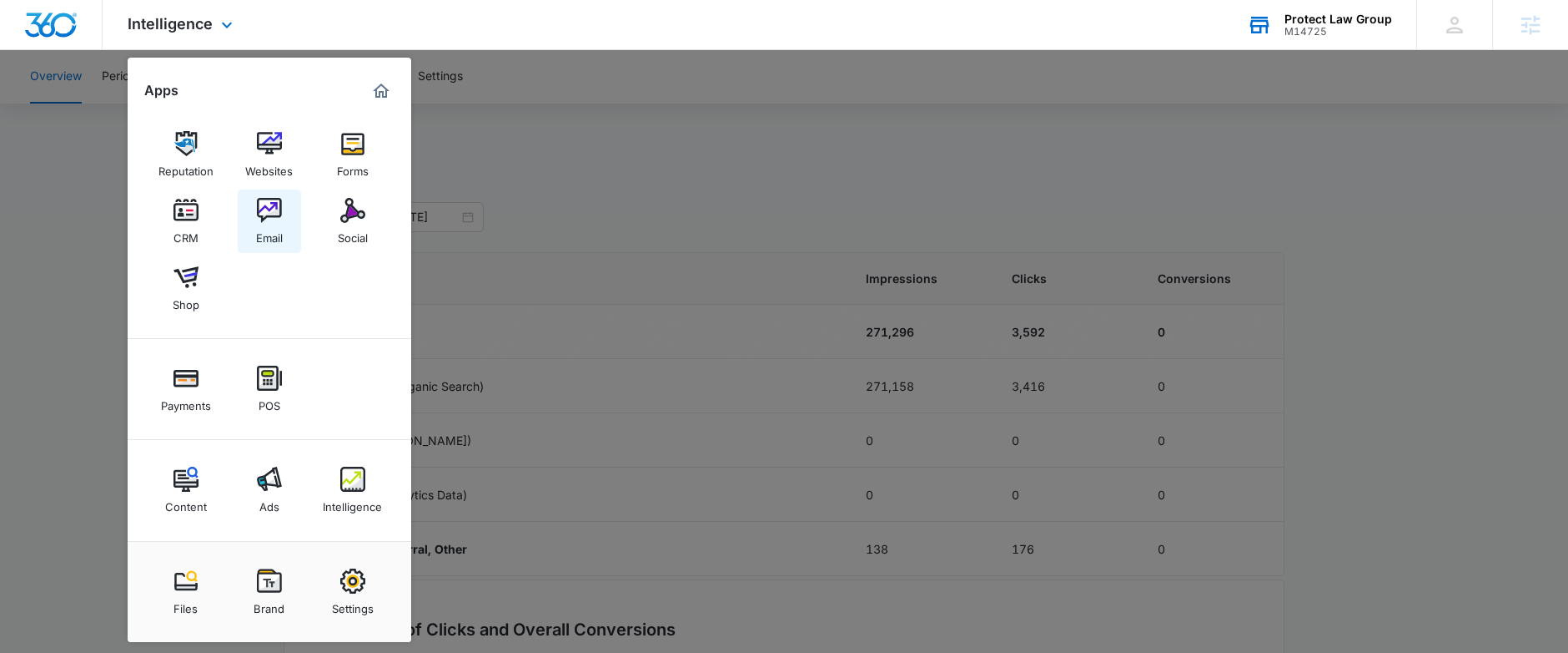
click at [272, 229] on div "Email" at bounding box center [269, 234] width 26 height 22
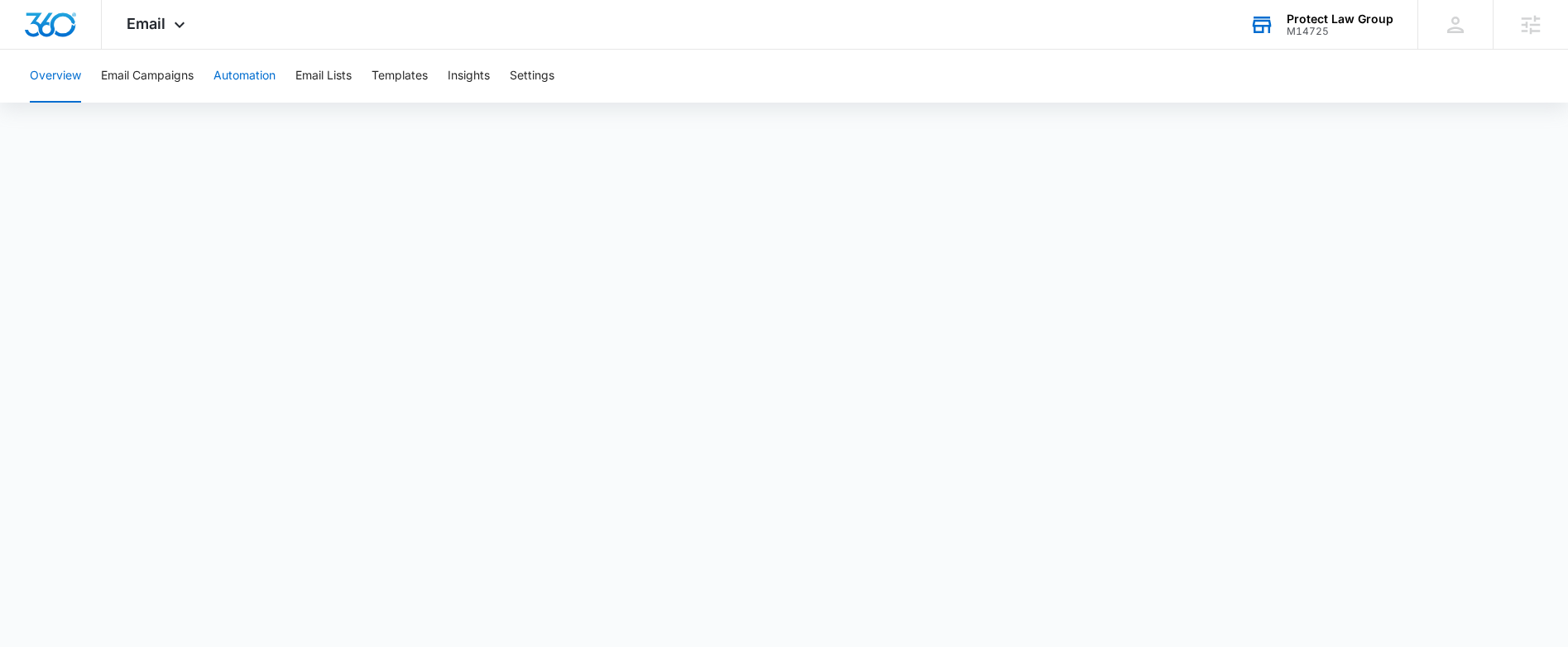
click at [251, 77] on button "Automation" at bounding box center [244, 76] width 62 height 52
click at [170, 25] on icon at bounding box center [179, 29] width 20 height 20
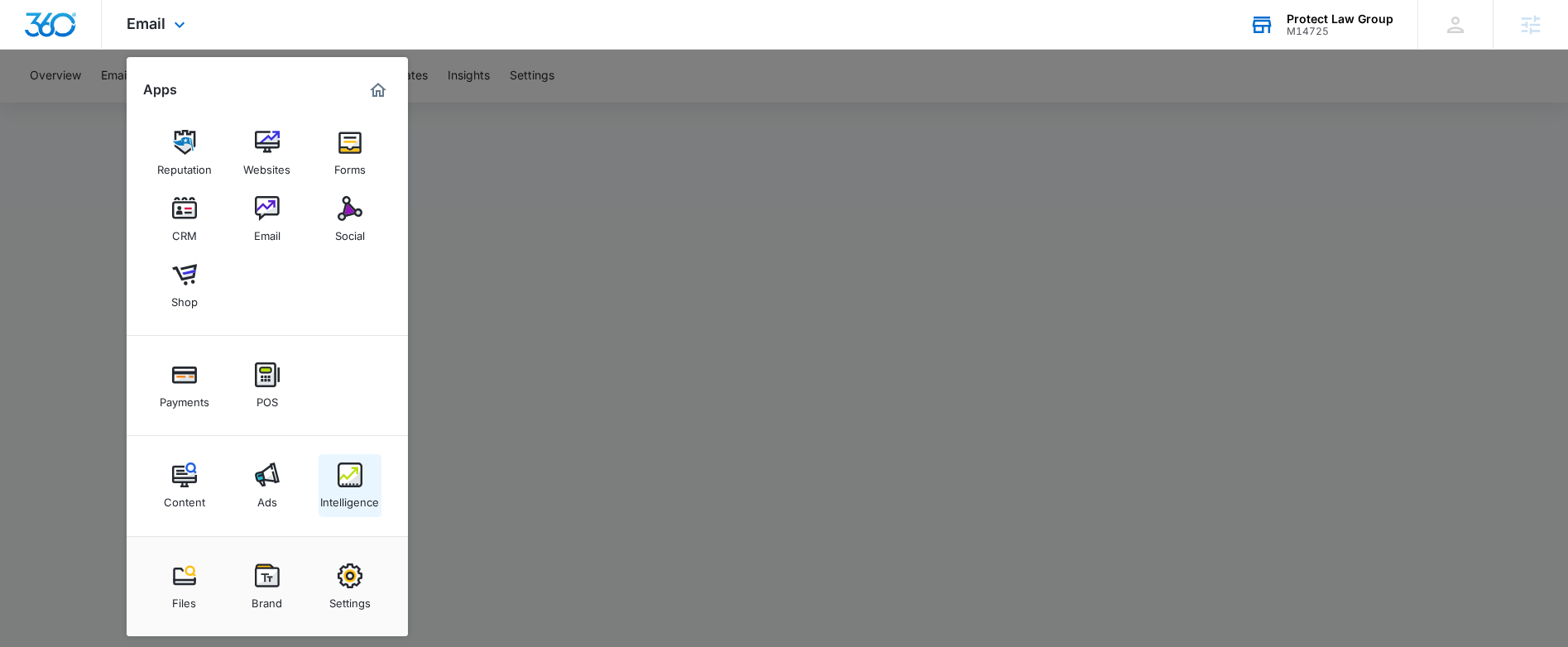
click at [338, 476] on img at bounding box center [349, 474] width 24 height 24
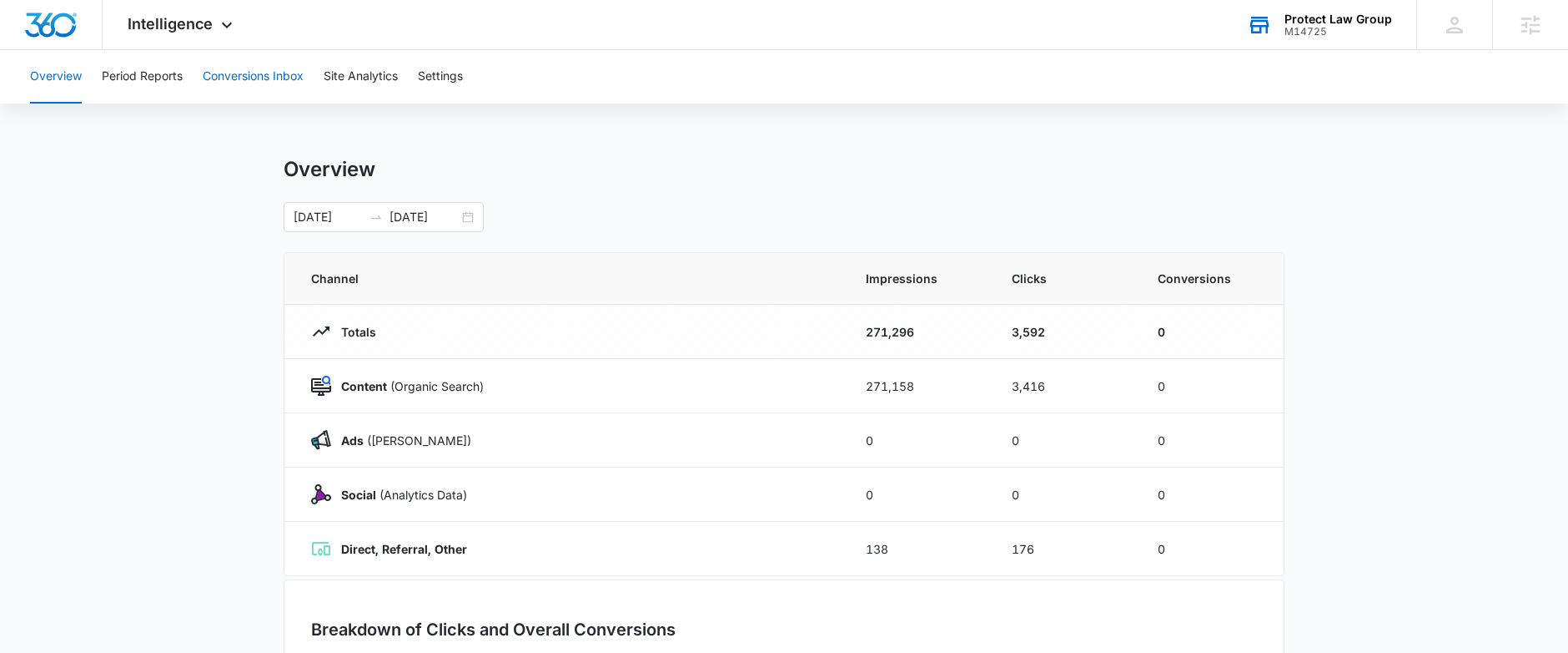
click at [277, 86] on button "Conversions Inbox" at bounding box center [253, 77] width 101 height 53
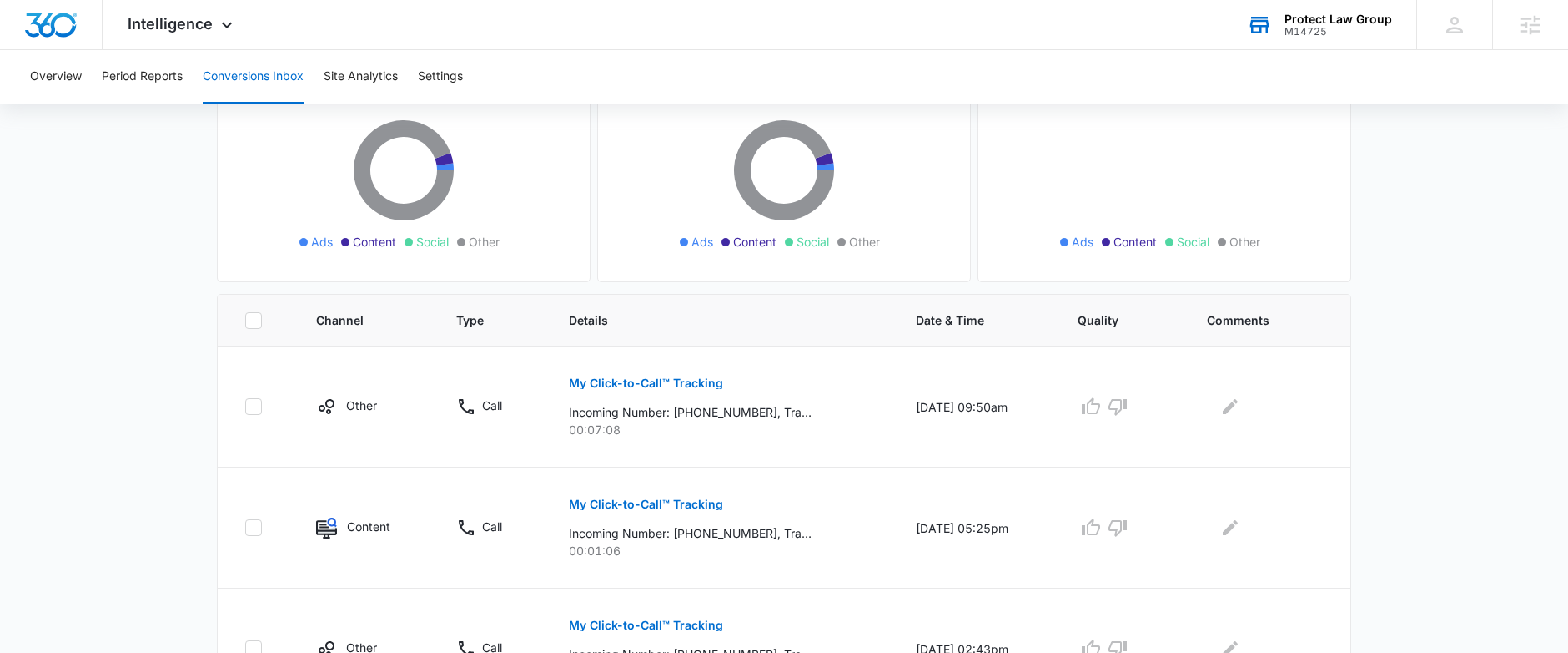
scroll to position [165, 0]
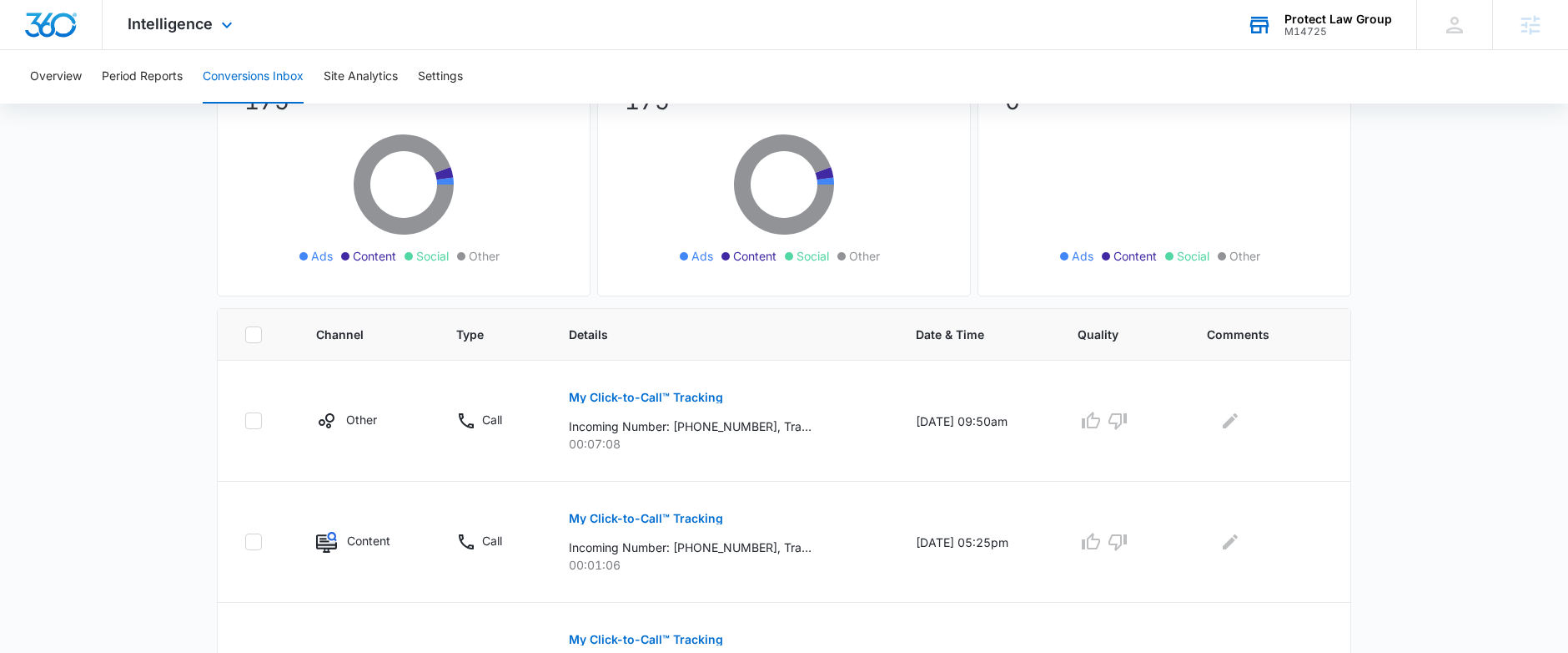
click at [212, 30] on div "Intelligence Apps Reputation Websites Forms CRM Email Social Shop Payments POS …" at bounding box center [182, 25] width 160 height 49
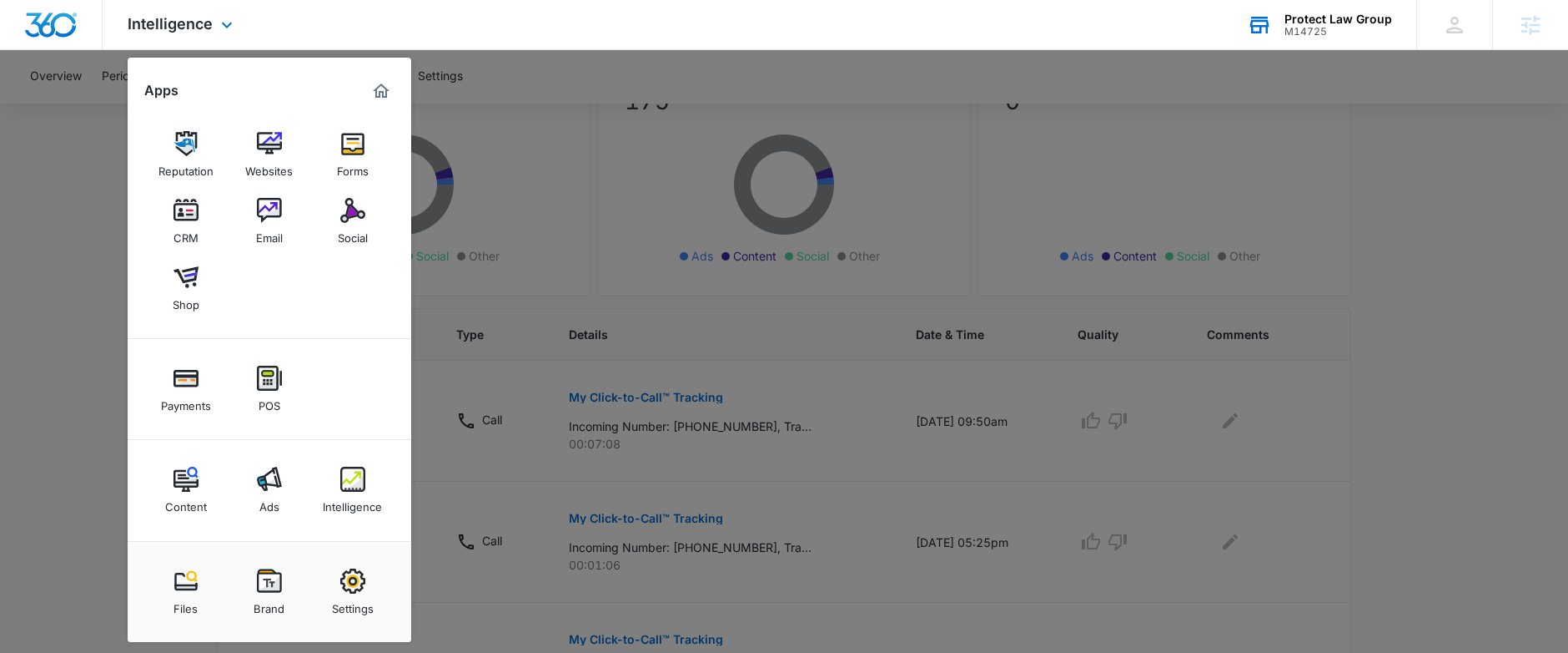
click at [137, 237] on div "Reputation Websites Forms CRM Email Social Shop" at bounding box center [269, 221] width 284 height 235
click at [71, 247] on div at bounding box center [784, 326] width 1568 height 653
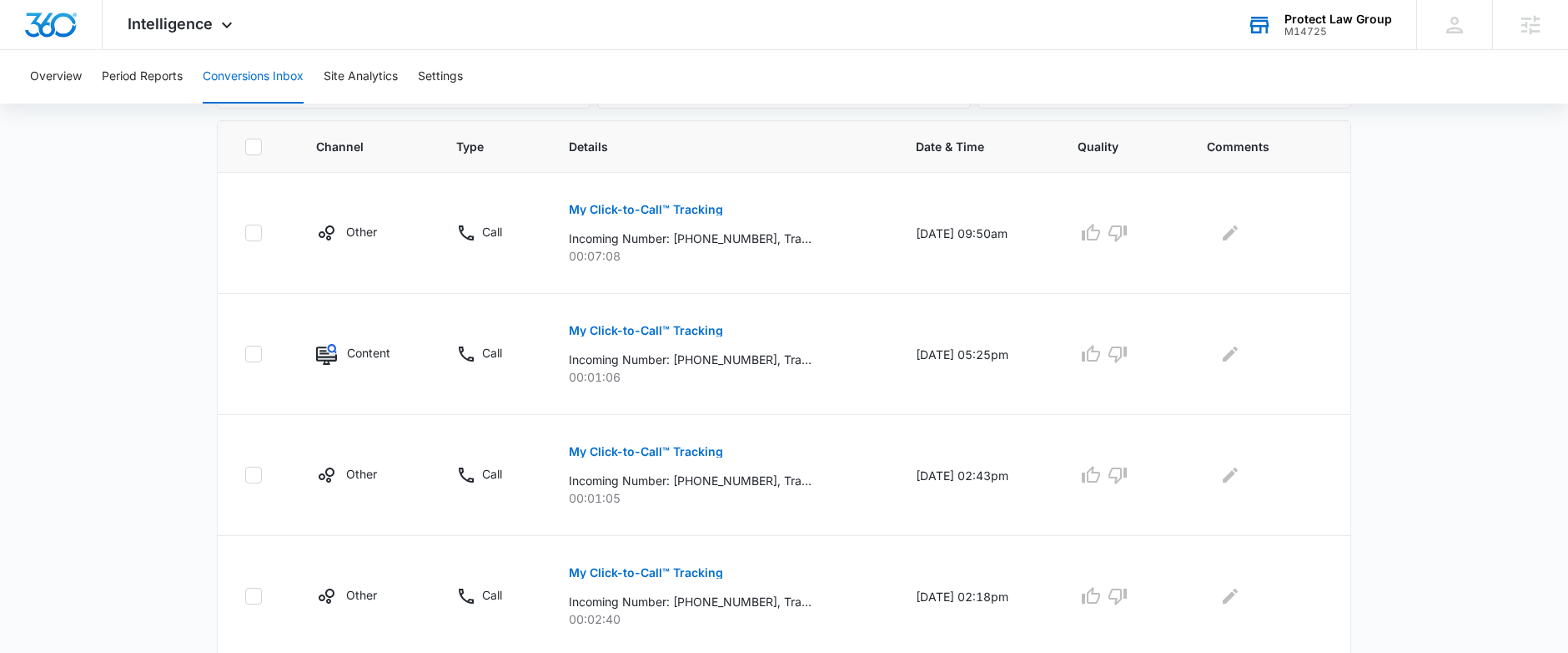
scroll to position [0, 0]
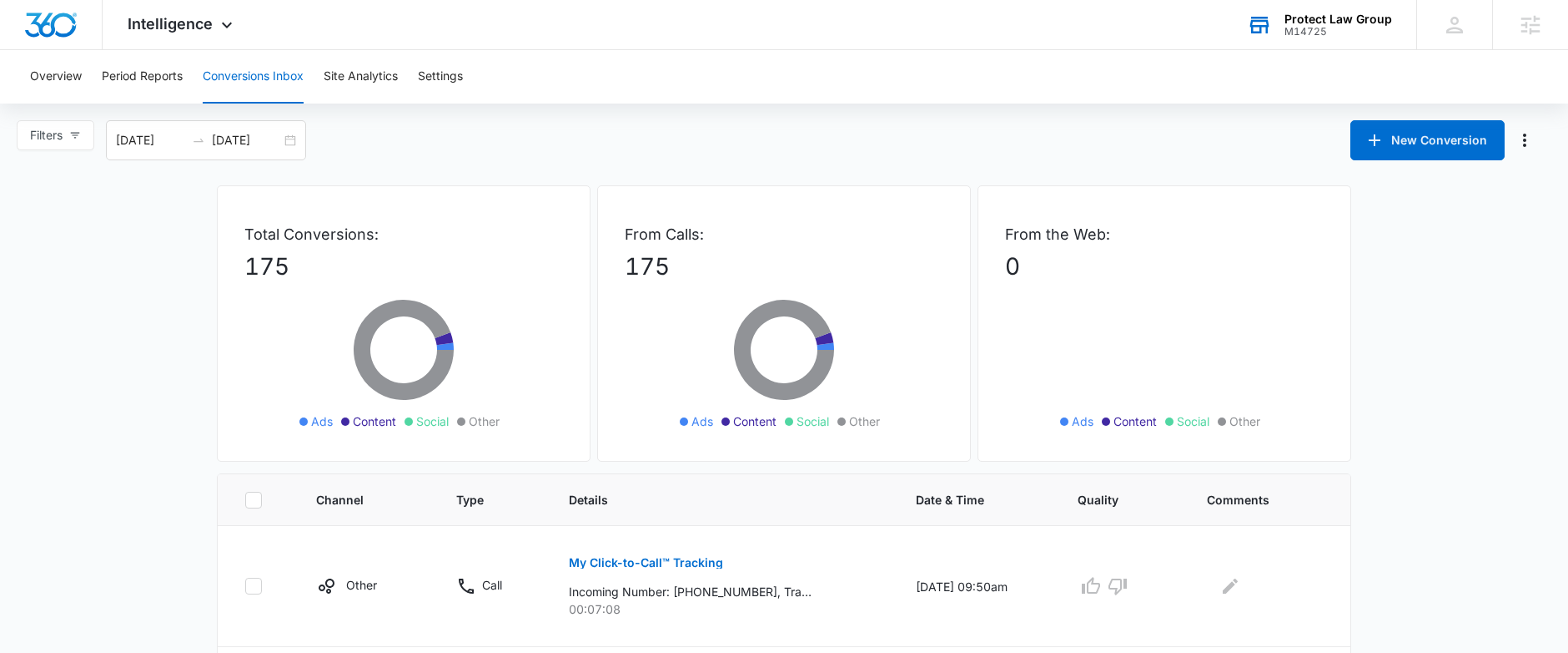
click at [402, 74] on div "Overview Period Reports Conversions Inbox Site Analytics Settings" at bounding box center [784, 77] width 1528 height 53
click at [444, 84] on button "Settings" at bounding box center [440, 77] width 45 height 53
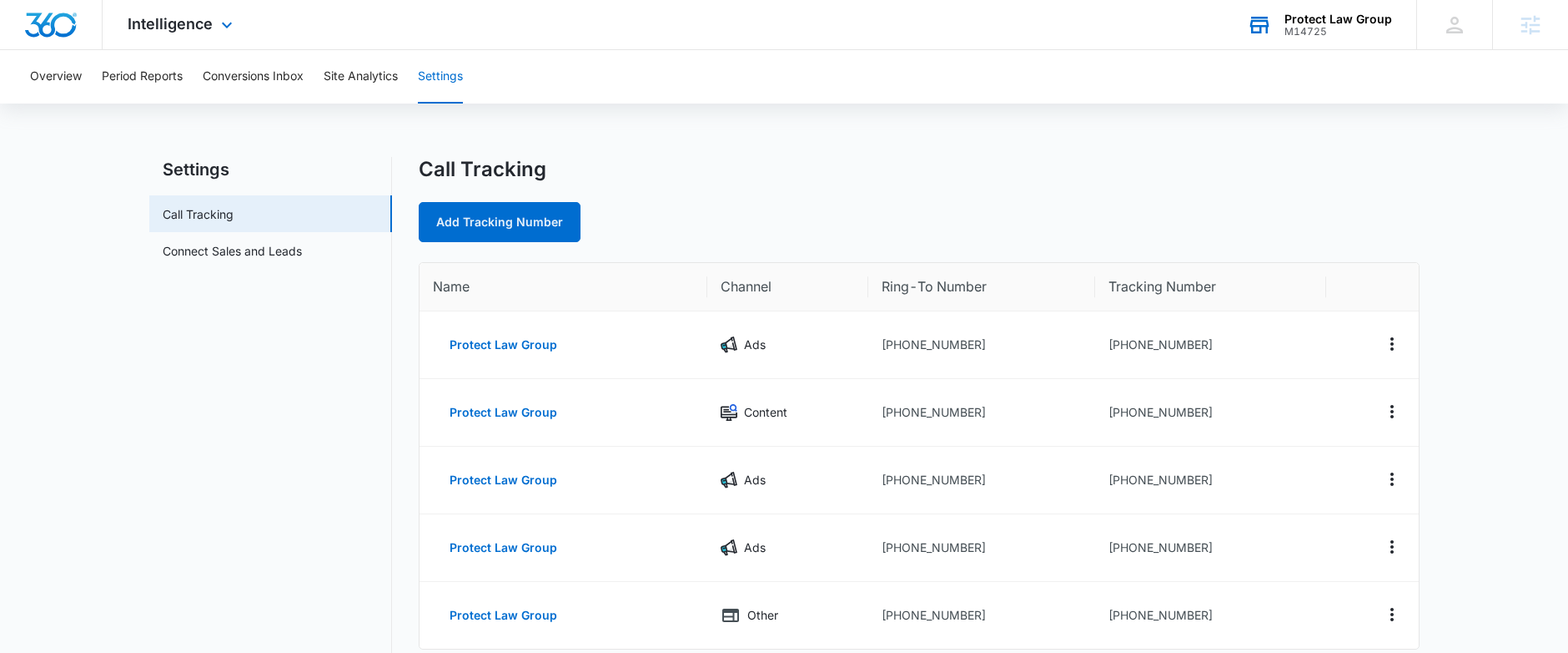
click at [211, 25] on div "Intelligence Apps Reputation Websites Forms CRM Email Social Shop Payments POS …" at bounding box center [182, 25] width 160 height 49
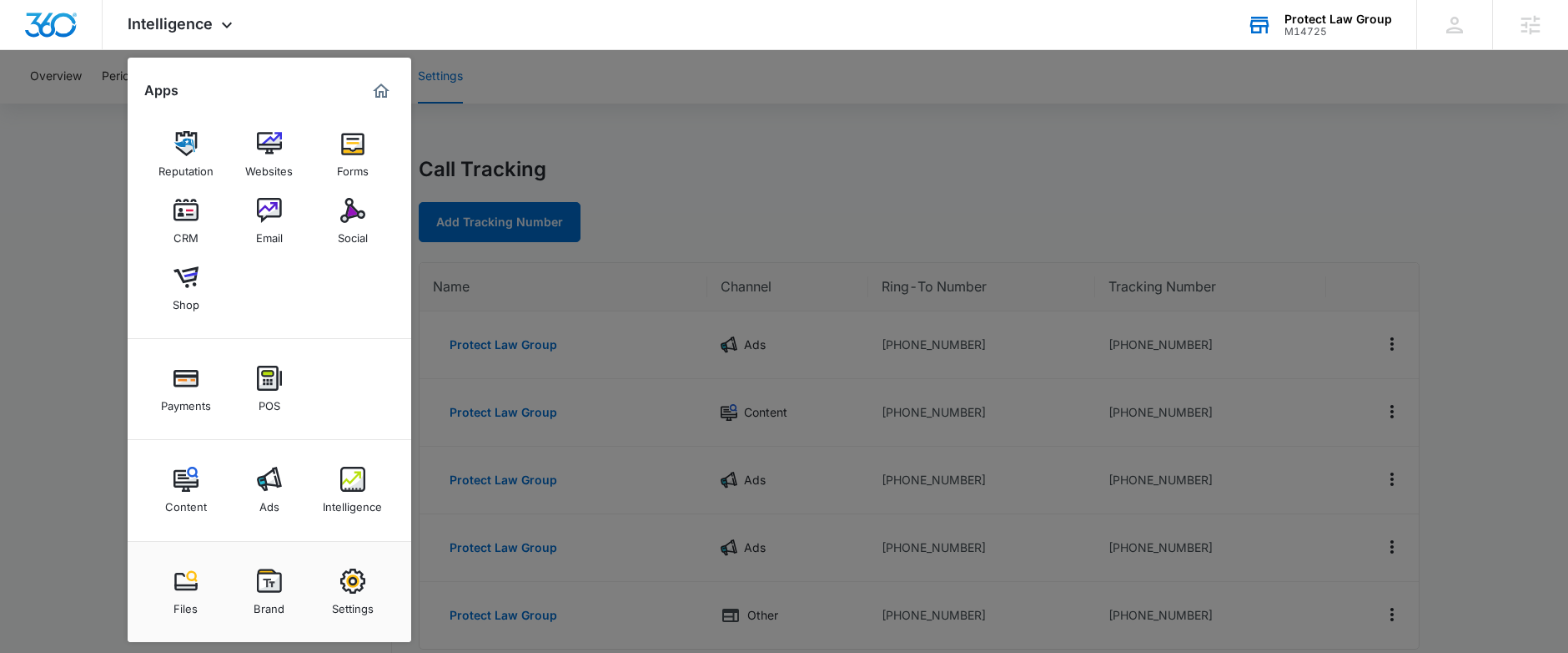
click at [747, 164] on div at bounding box center [784, 326] width 1568 height 653
